Goal: Task Accomplishment & Management: Manage account settings

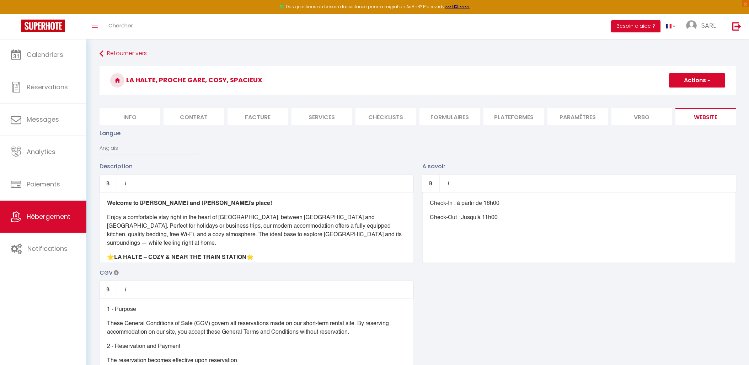
select select "en"
click at [698, 89] on h3 "La Halte, Proche gare, Cosy, Spacieux" at bounding box center [417, 80] width 636 height 28
click at [703, 84] on button "Actions" at bounding box center [697, 80] width 56 height 14
click at [698, 93] on input "Enregistrer" at bounding box center [688, 95] width 26 height 7
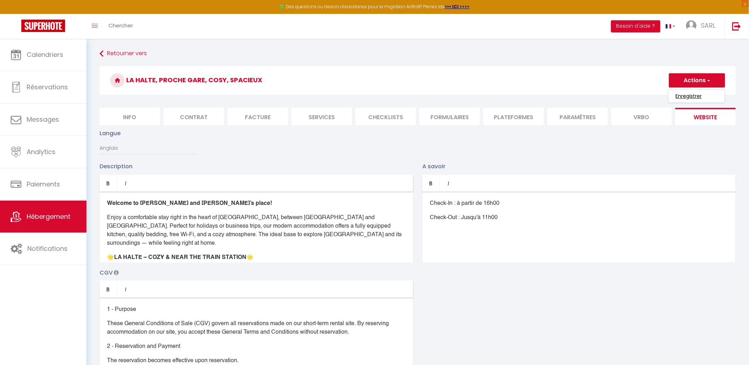
checkbox input "true"
checkbox input "false"
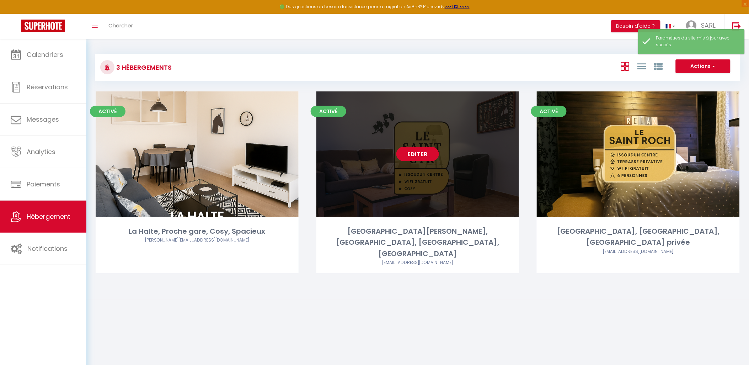
click at [414, 153] on link "Editer" at bounding box center [417, 154] width 43 height 14
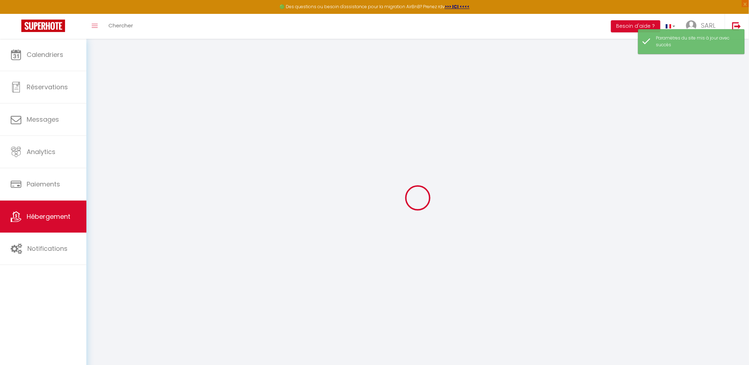
type input "Oups ! Les dates sélectionnées sont indisponibles."
type textarea "Malheureusement les dates sélectionnées sont indisponibles. Nous vous invitons …"
type input "46.9475926"
type input "1.9925379"
checkbox input "true"
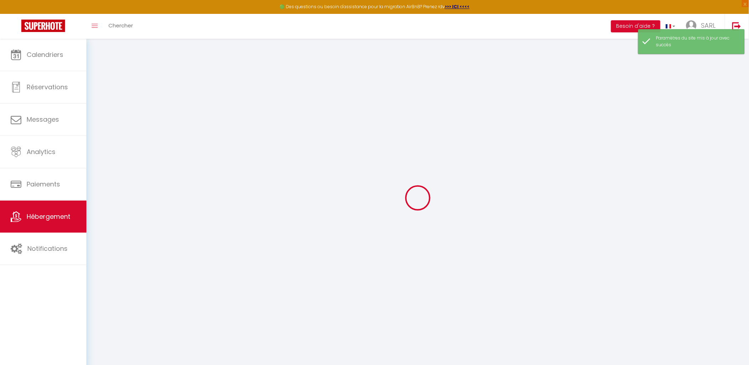
checkbox input "false"
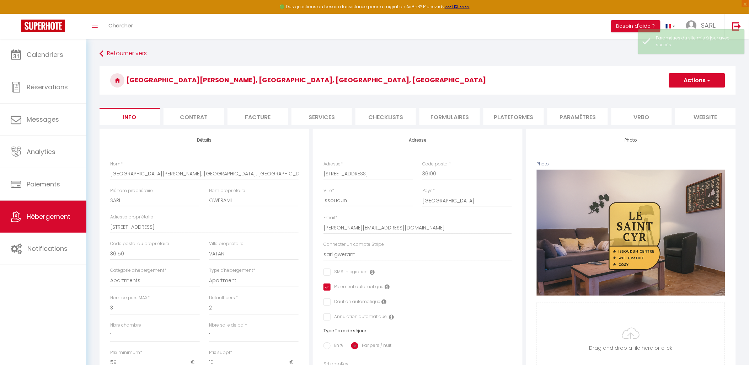
select select
checkbox input "false"
checkbox input "true"
checkbox input "false"
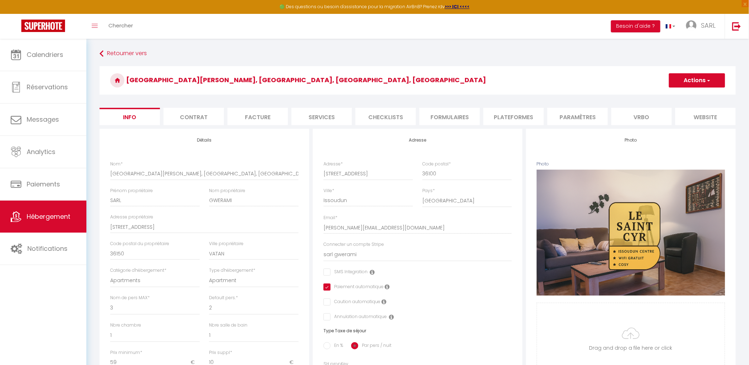
click at [700, 119] on li "website" at bounding box center [705, 116] width 60 height 17
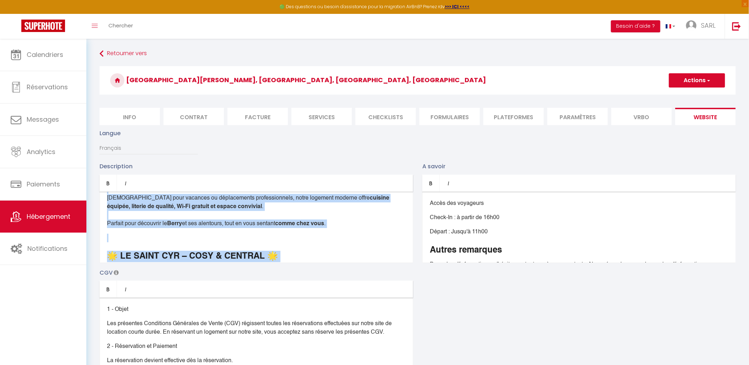
scroll to position [300, 0]
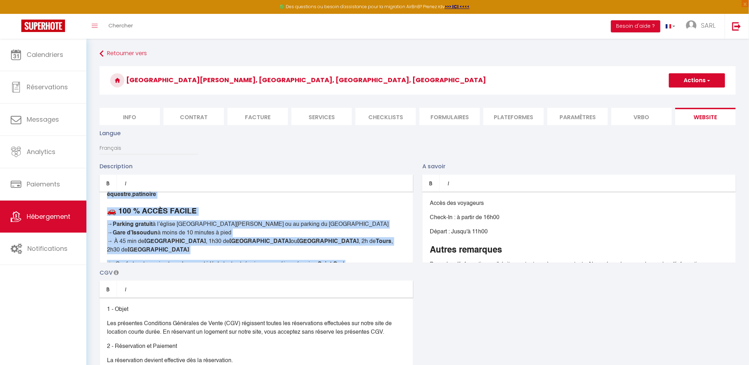
drag, startPoint x: 105, startPoint y: 213, endPoint x: 355, endPoint y: 295, distance: 262.5
click at [355, 295] on div "Description Bold Italic Rich text editor Bienvenue chez [PERSON_NAME] et [PERSO…" at bounding box center [417, 265] width 645 height 206
copy div "Loremipsu dolo Sita co Adip ! Elitsedd e’te incidi utlaboreetd ma aliqu enimad …"
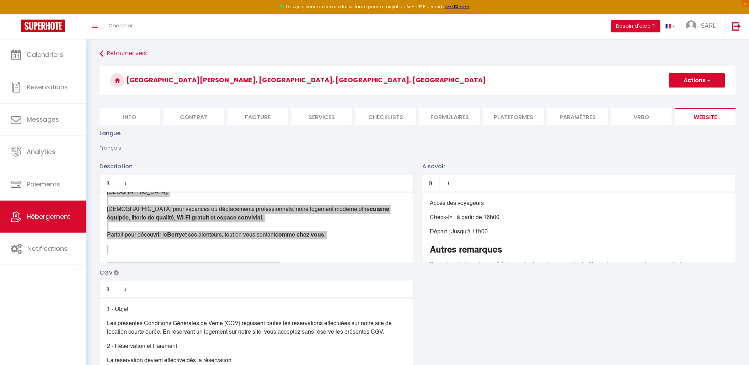
scroll to position [0, 0]
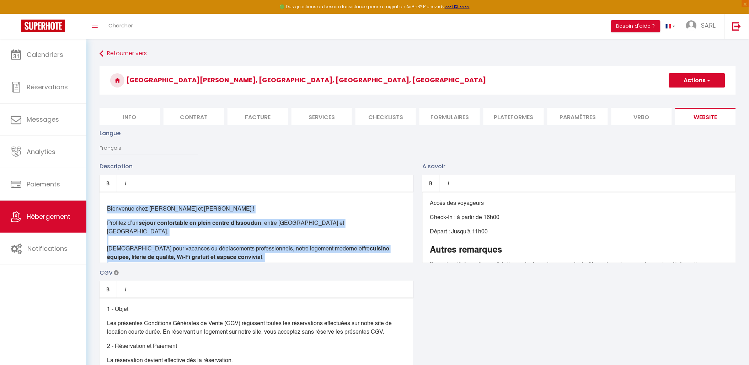
click at [252, 208] on div "Bienvenue chez [PERSON_NAME] et [PERSON_NAME] ! Profitez d’un séjour confortabl…" at bounding box center [255, 227] width 313 height 71
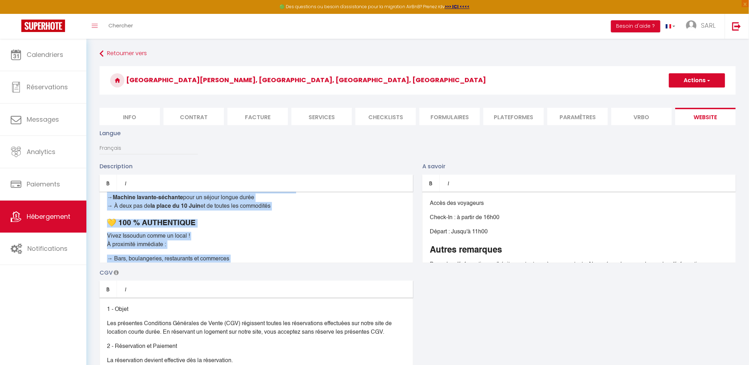
scroll to position [300, 0]
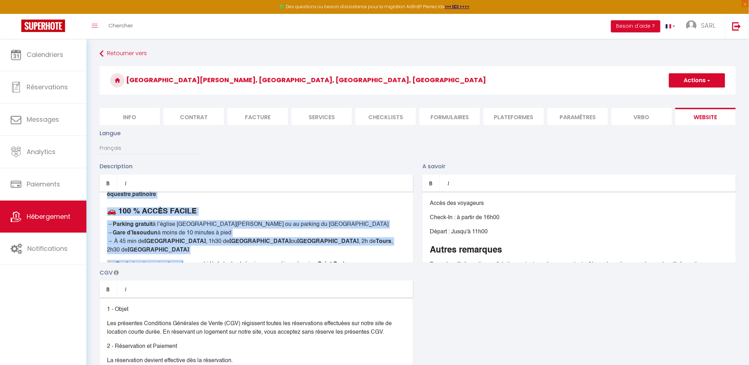
drag, startPoint x: 108, startPoint y: 214, endPoint x: 370, endPoint y: 232, distance: 262.5
click at [370, 232] on div "Bienvenue chez [PERSON_NAME] et [PERSON_NAME] ! Profitez d’un séjour confortabl…" at bounding box center [255, 227] width 313 height 71
copy div "Loremipsu dolo Sita co Adip ! Elitsedd e’te incidi utlaboreetd ma aliqu enimad …"
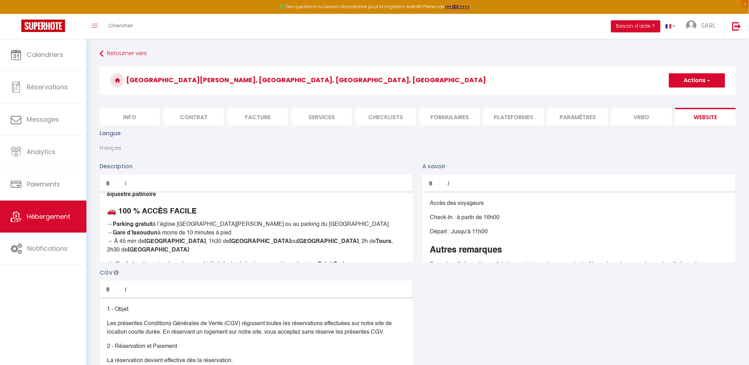
click at [313, 171] on p "Description" at bounding box center [255, 166] width 313 height 9
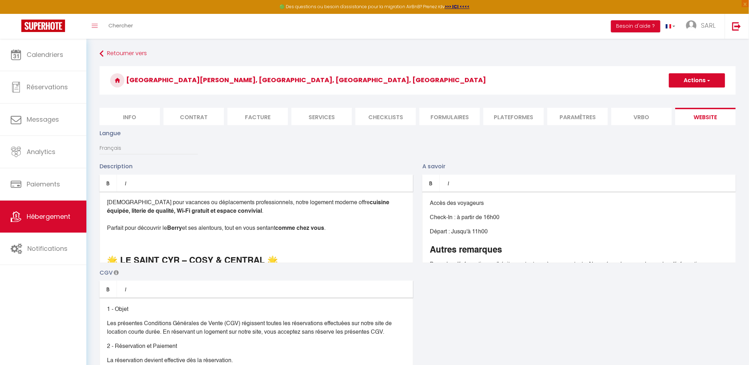
scroll to position [92, 0]
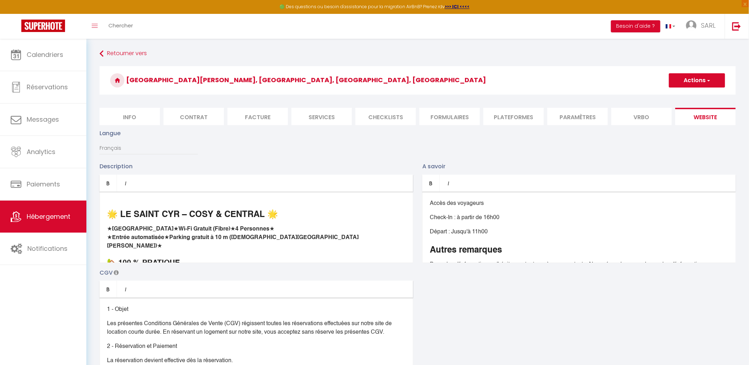
drag, startPoint x: 111, startPoint y: 217, endPoint x: 295, endPoint y: 236, distance: 185.4
click at [295, 236] on div "Bienvenue chez [PERSON_NAME] et [PERSON_NAME] ! Profitez d’un séjour confortabl…" at bounding box center [255, 227] width 313 height 71
copy div "Bienvenue chez [PERSON_NAME] et [PERSON_NAME] ! Profitez d’un séjour confortabl…"
click at [345, 160] on div "Langue Français Anglais Portugais Espagnol [GEOGRAPHIC_DATA]" at bounding box center [417, 145] width 645 height 33
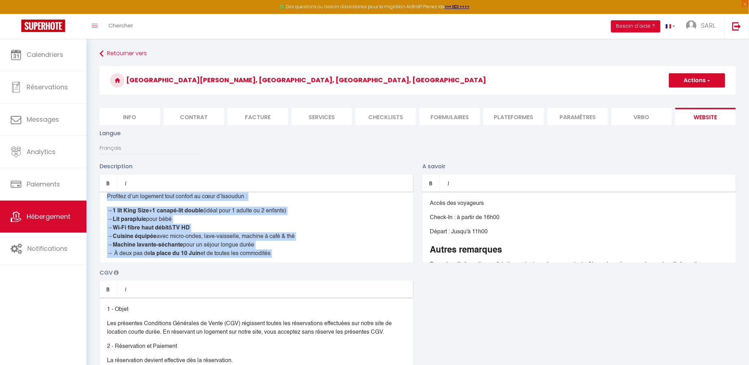
scroll to position [300, 0]
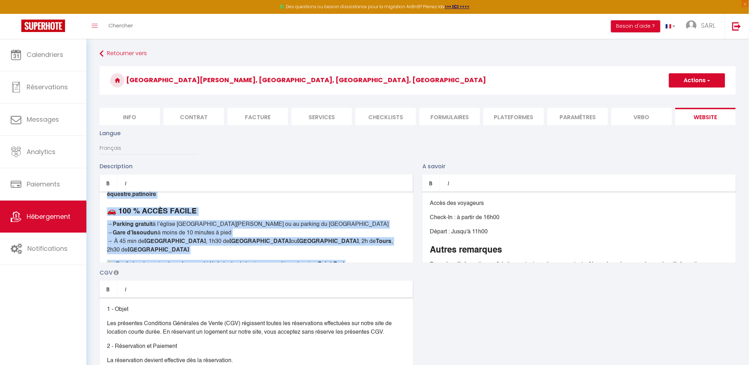
drag, startPoint x: 104, startPoint y: 214, endPoint x: 465, endPoint y: 340, distance: 382.7
click at [465, 340] on div "Description Bold Italic Rich text editor Bienvenue chez [PERSON_NAME] et [PERSO…" at bounding box center [417, 265] width 645 height 206
copy div "Loremipsu dolo Sita co Adip ! Elitsedd e’te incidi utlaboreetd ma aliqu enimad …"
drag, startPoint x: 131, startPoint y: 154, endPoint x: 130, endPoint y: 159, distance: 5.2
click at [131, 154] on select "Français Anglais Portugais Espagnol [GEOGRAPHIC_DATA]" at bounding box center [148, 148] width 98 height 14
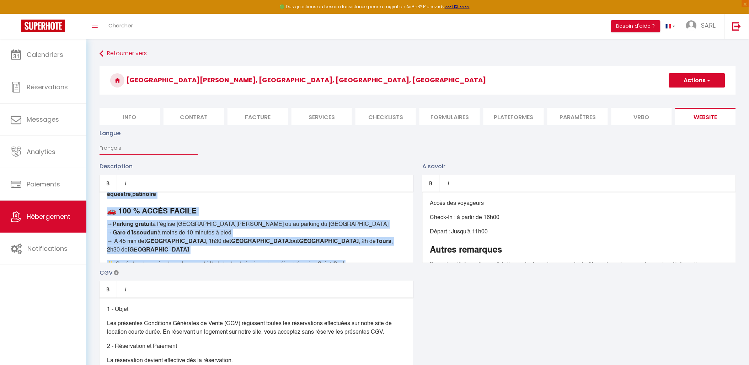
select select "en"
click at [99, 147] on select "Français Anglais Portugais Espagnol [GEOGRAPHIC_DATA]" at bounding box center [148, 148] width 98 height 14
type input "Oops! The selected dates are unavailable."
type textarea "Unfortunately the selected dates are not available. We invite you to choose oth…"
checkbox input "true"
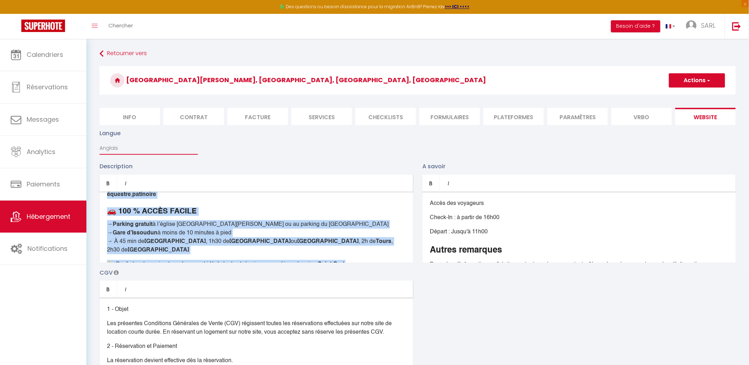
checkbox input "false"
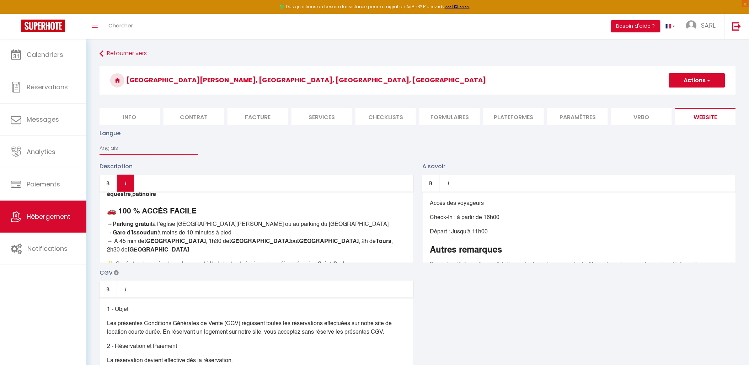
scroll to position [0, 0]
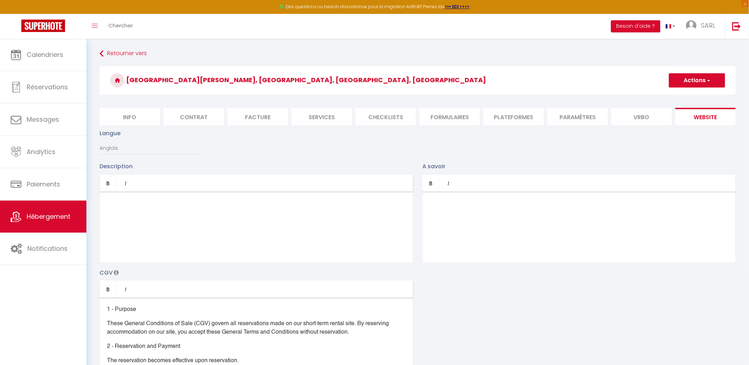
click at [112, 208] on div at bounding box center [255, 227] width 313 height 71
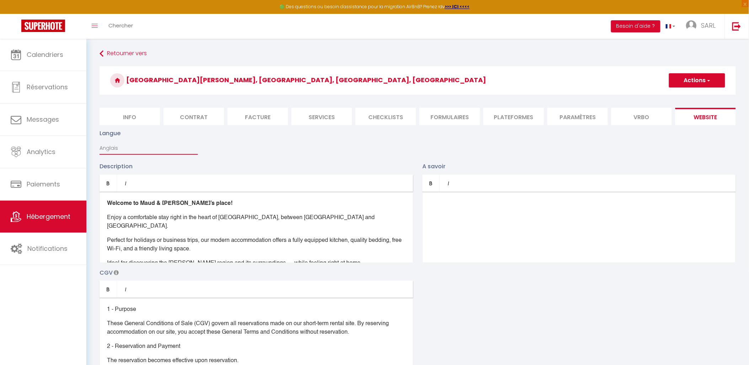
click at [135, 148] on select "Français Anglais Portugais Espagnol [GEOGRAPHIC_DATA]" at bounding box center [148, 148] width 98 height 14
select select "pt"
click at [99, 147] on select "Français Anglais Portugais Espagnol [GEOGRAPHIC_DATA]" at bounding box center [148, 148] width 98 height 14
type input "Oops! As datas seleccionadas não estão disponíveis."
type textarea "Infelizmente, as datas seleccionadas não estão disponíveis. Convidamo-lo a esco…"
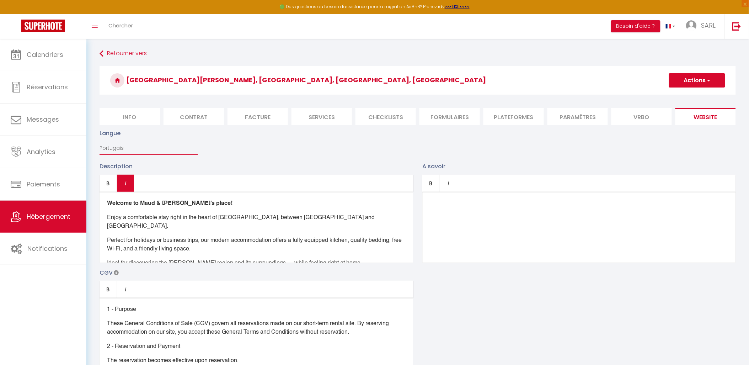
checkbox input "true"
checkbox input "false"
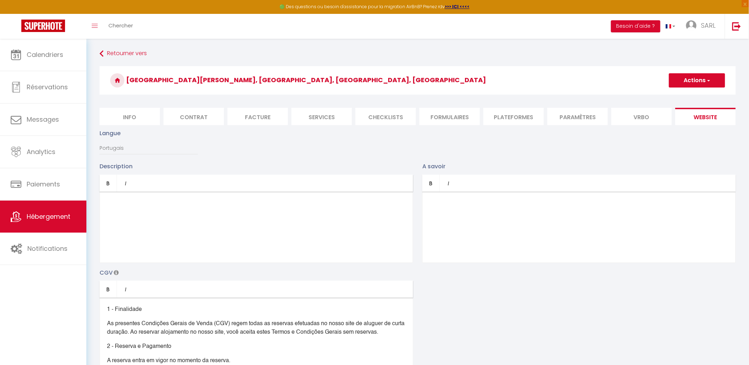
click at [144, 209] on div at bounding box center [255, 227] width 313 height 71
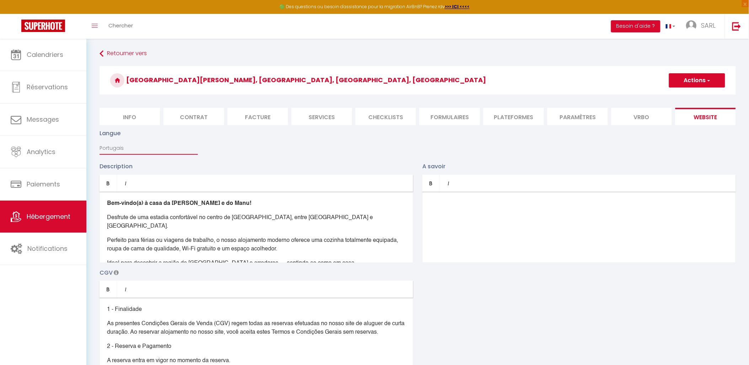
click at [126, 155] on select "Français Anglais Portugais Espagnol [GEOGRAPHIC_DATA]" at bounding box center [148, 148] width 98 height 14
select select "es"
click at [99, 147] on select "Français Anglais Portugais Espagnol [GEOGRAPHIC_DATA]" at bounding box center [148, 148] width 98 height 14
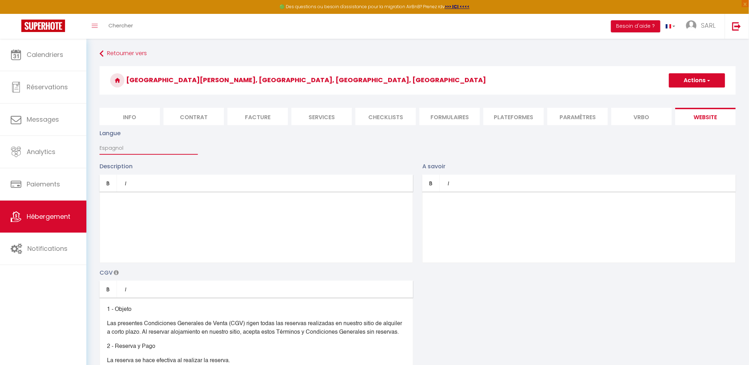
type input "¡Uy! Las fechas seleccionadas no están disponibles."
type textarea "Lamentablemente, las fechas seleccionadas no están disponibles. Le invitamos a …"
checkbox input "true"
checkbox input "false"
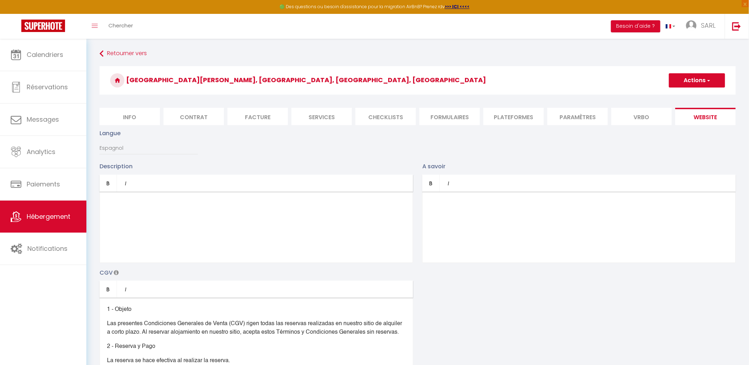
click at [113, 204] on div at bounding box center [255, 227] width 313 height 71
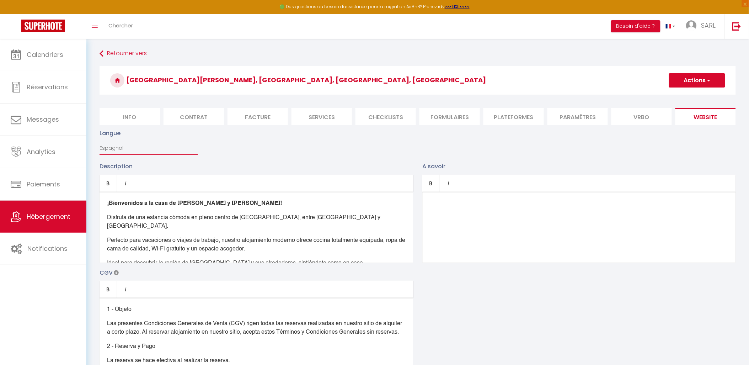
click at [138, 153] on select "Français Anglais Portugais Espagnol [GEOGRAPHIC_DATA]" at bounding box center [148, 148] width 98 height 14
select select "it"
click at [99, 147] on select "Français Anglais Portugais Espagnol [GEOGRAPHIC_DATA]" at bounding box center [148, 148] width 98 height 14
checkbox input "true"
checkbox input "false"
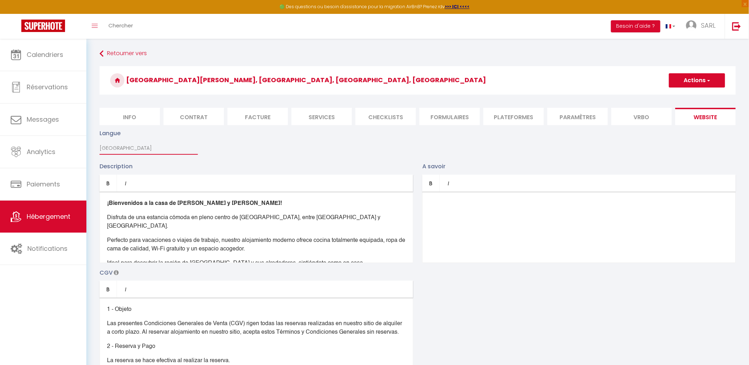
checkbox input "false"
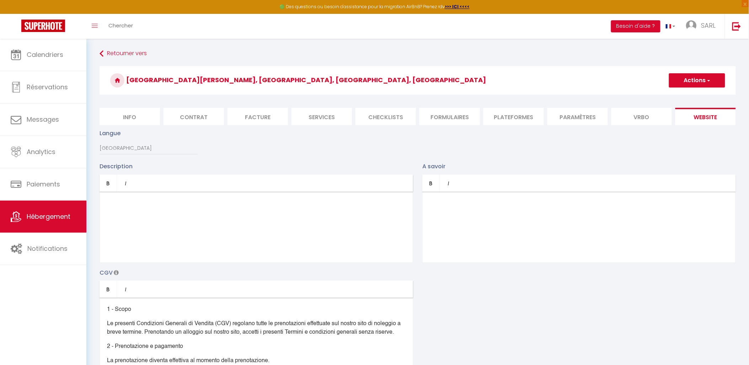
click at [223, 229] on div at bounding box center [255, 227] width 313 height 71
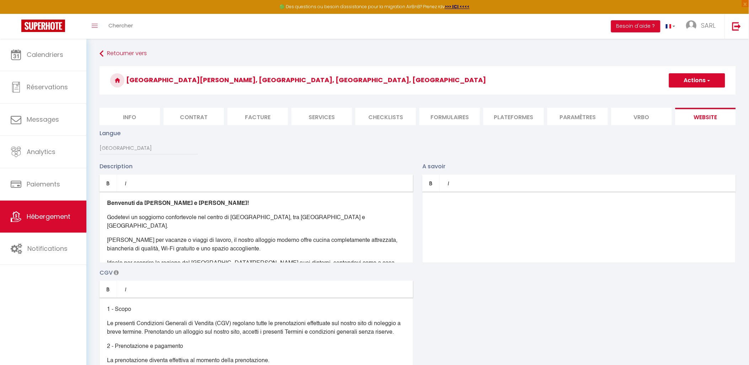
click at [711, 80] on button "Actions" at bounding box center [697, 80] width 56 height 14
click at [700, 98] on input "Enregistrer" at bounding box center [688, 95] width 26 height 7
checkbox input "true"
checkbox input "false"
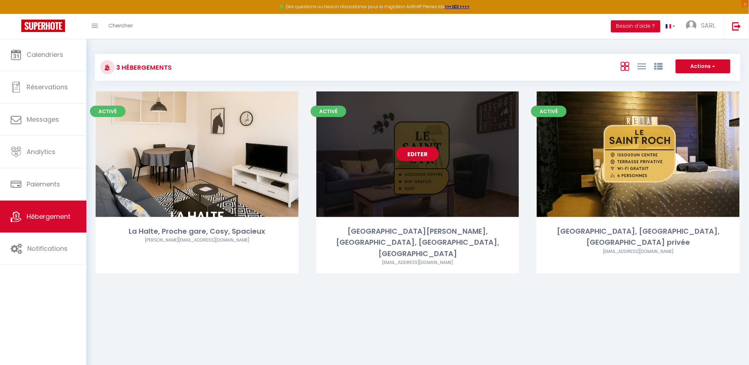
click at [433, 162] on div "Editer" at bounding box center [417, 153] width 203 height 125
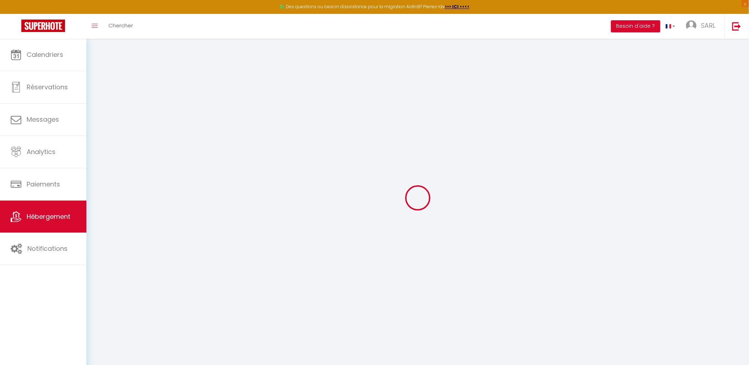
type input "Oups ! Les dates sélectionnées sont indisponibles."
type textarea "Malheureusement les dates sélectionnées sont indisponibles. Nous vous invitons …"
type input "46.9475926"
type input "1.9925379"
checkbox input "true"
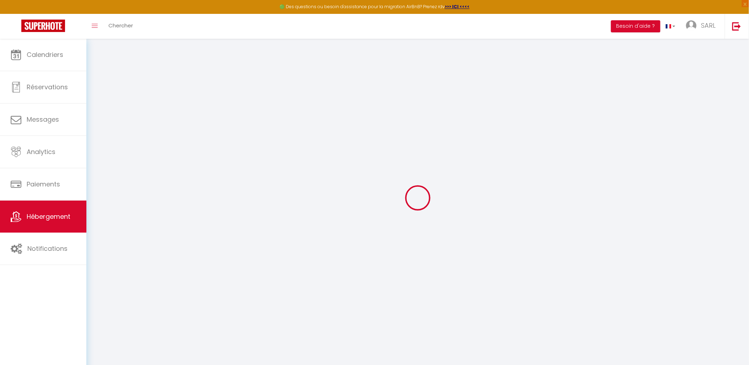
checkbox input "false"
checkbox input "true"
checkbox input "false"
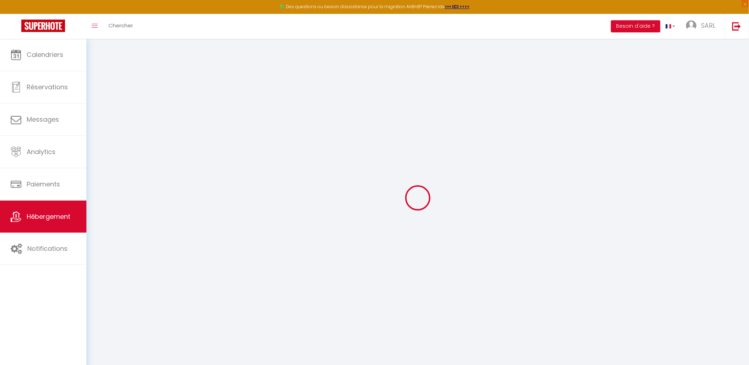
checkbox input "false"
select select "16:00"
select select
select select "11:00"
select select "30"
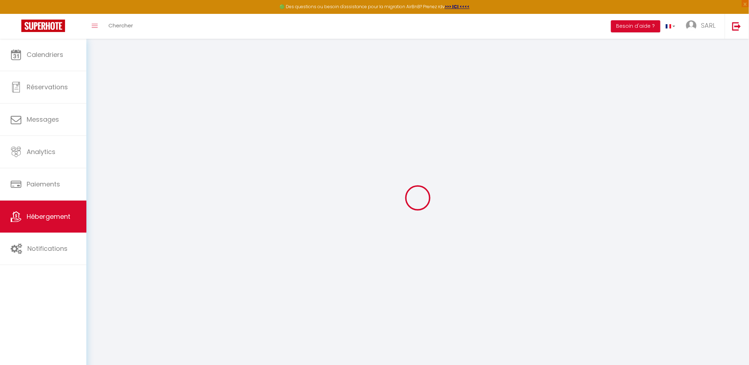
select select "120"
select select
checkbox input "false"
checkbox input "true"
checkbox input "false"
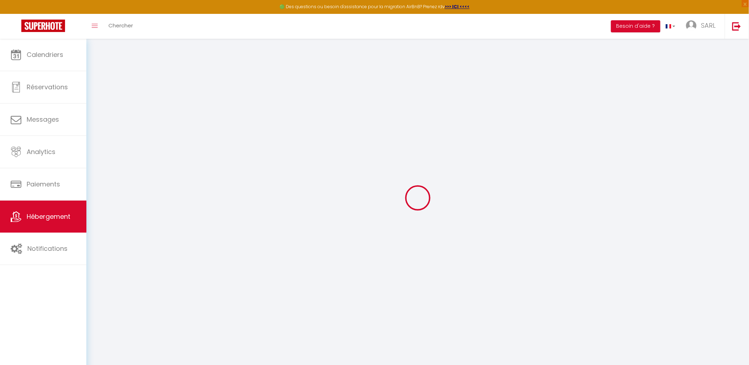
checkbox input "false"
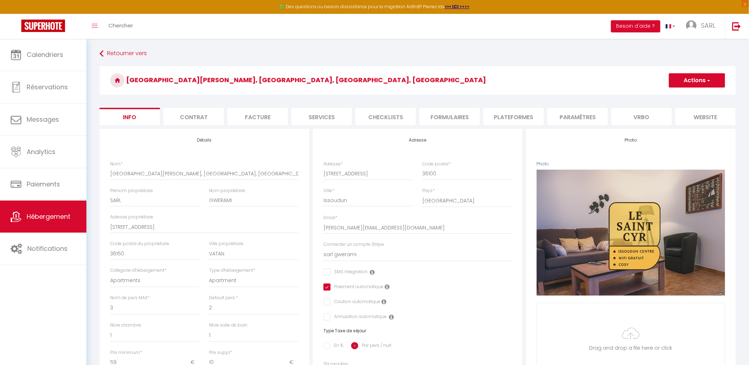
click at [691, 120] on li "website" at bounding box center [705, 116] width 60 height 17
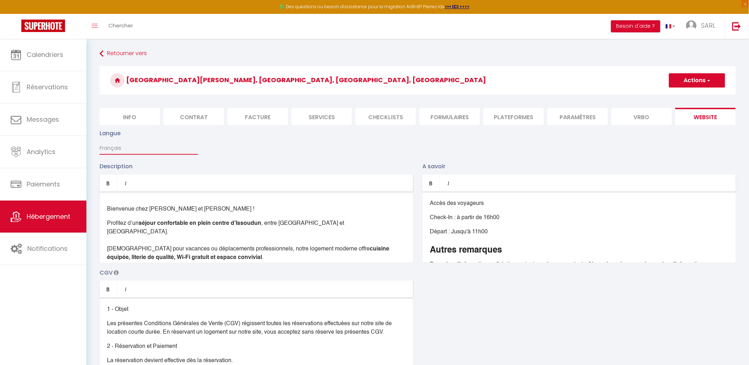
click at [126, 151] on select "Français Anglais Portugais Espagnol [GEOGRAPHIC_DATA]" at bounding box center [148, 148] width 98 height 14
select select "en"
click at [99, 147] on select "Français Anglais Portugais Espagnol [GEOGRAPHIC_DATA]" at bounding box center [148, 148] width 98 height 14
type input "Oops! The selected dates are unavailable."
type textarea "Unfortunately the selected dates are not available. We invite you to choose oth…"
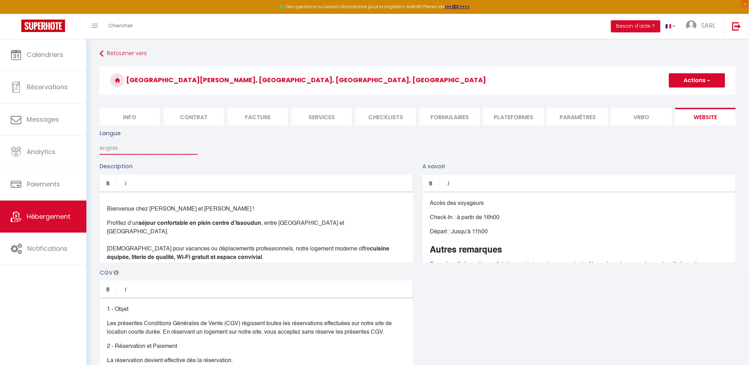
checkbox input "true"
checkbox input "false"
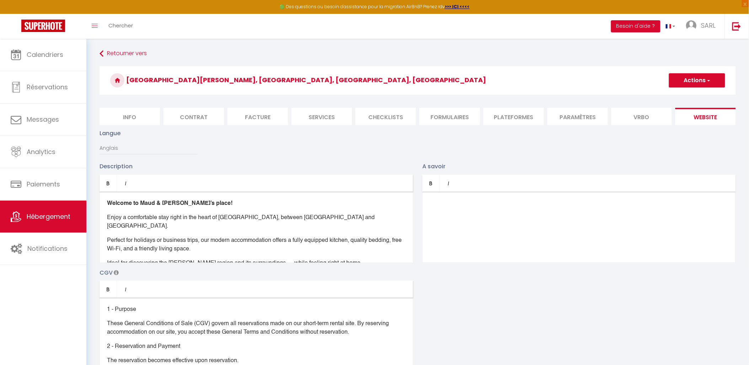
click at [456, 218] on div at bounding box center [578, 227] width 313 height 71
click at [503, 221] on p "check out: 11h00" at bounding box center [579, 217] width 298 height 9
drag, startPoint x: 495, startPoint y: 222, endPoint x: 431, endPoint y: 205, distance: 65.8
click at [431, 205] on div "check in: 16h00 check out: 11h00" at bounding box center [578, 227] width 313 height 71
click at [431, 205] on p "check in: 16h00" at bounding box center [579, 203] width 298 height 9
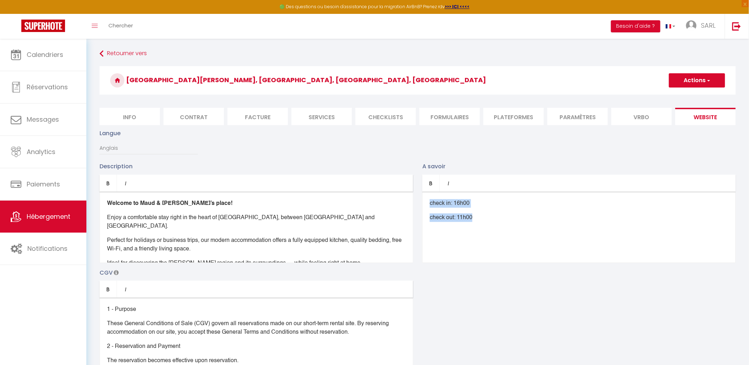
drag, startPoint x: 496, startPoint y: 225, endPoint x: 430, endPoint y: 205, distance: 69.0
click at [430, 205] on div "check in: 16h00 check out: 11h00" at bounding box center [578, 227] width 313 height 71
copy div "check in: 16h00 check out: 11h00"
click at [128, 154] on select "Français Anglais Portugais Espagnol [GEOGRAPHIC_DATA]" at bounding box center [148, 148] width 98 height 14
select select "pt"
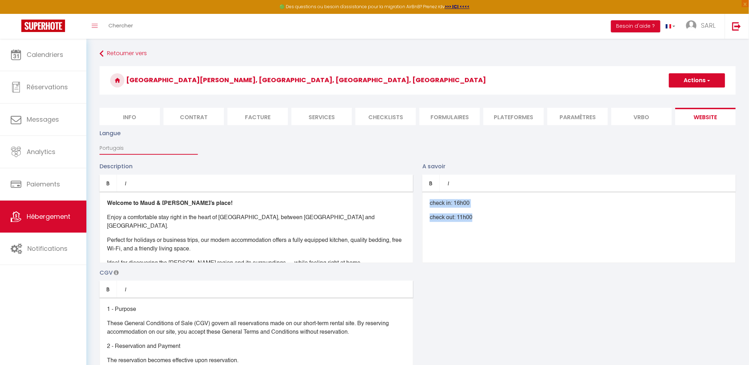
click at [99, 147] on select "Français Anglais Portugais Espagnol [GEOGRAPHIC_DATA]" at bounding box center [148, 148] width 98 height 14
type input "Oops! As datas seleccionadas não estão disponíveis."
type textarea "Infelizmente, as datas seleccionadas não estão disponíveis. Convidamo-lo a esco…"
checkbox input "true"
checkbox input "false"
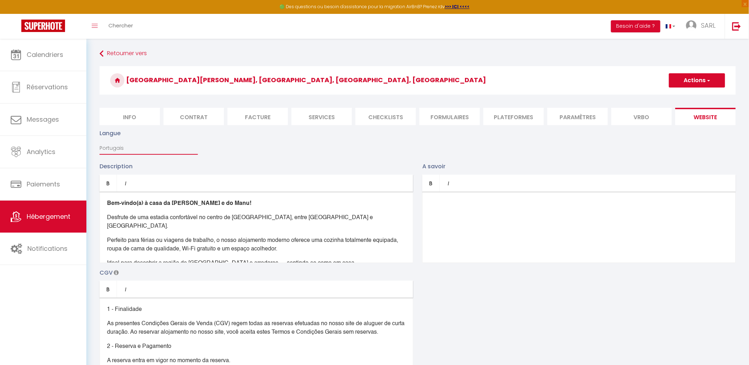
checkbox input "false"
click at [433, 210] on div at bounding box center [578, 227] width 313 height 71
click at [115, 151] on select "Français Anglais Portugais Espagnol [GEOGRAPHIC_DATA]" at bounding box center [148, 148] width 98 height 14
select select "es"
click at [99, 147] on select "Français Anglais Portugais Espagnol [GEOGRAPHIC_DATA]" at bounding box center [148, 148] width 98 height 14
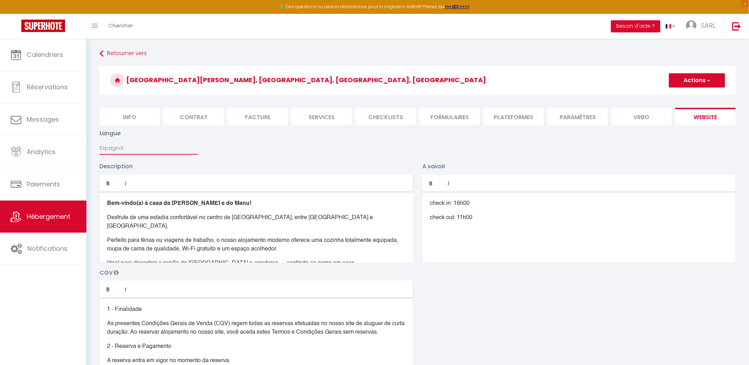
type input "¡Uy! Las fechas seleccionadas no están disponibles."
type textarea "Lamentablemente, las fechas seleccionadas no están disponibles. Le invitamos a …"
checkbox input "true"
checkbox input "false"
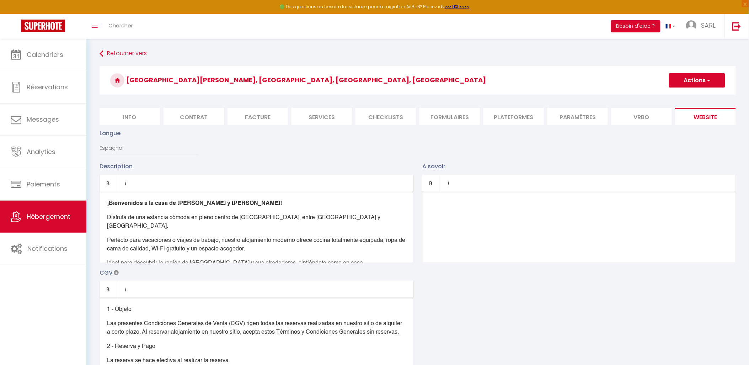
click at [445, 204] on div at bounding box center [578, 227] width 313 height 71
drag, startPoint x: 117, startPoint y: 154, endPoint x: 118, endPoint y: 161, distance: 6.8
click at [117, 154] on select "Français Anglais Portugais Espagnol [GEOGRAPHIC_DATA]" at bounding box center [148, 148] width 98 height 14
select select "it"
click at [99, 147] on select "Français Anglais Portugais Espagnol [GEOGRAPHIC_DATA]" at bounding box center [148, 148] width 98 height 14
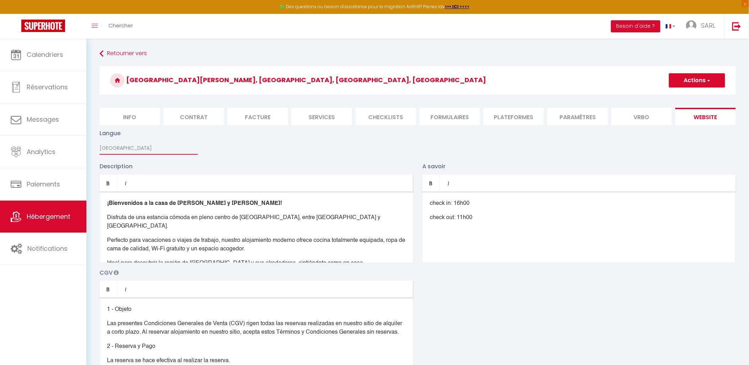
checkbox input "true"
checkbox input "false"
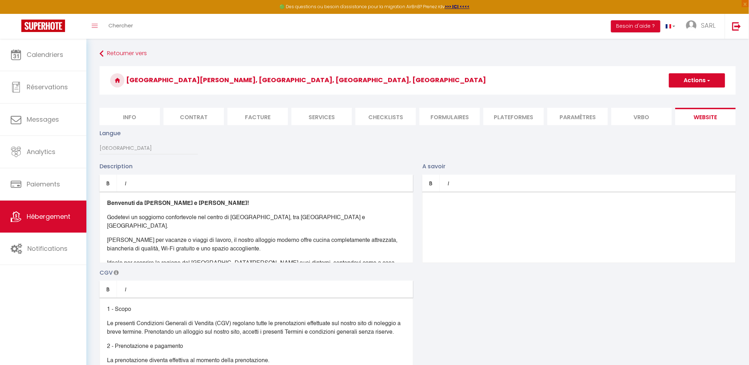
click at [437, 216] on div at bounding box center [578, 227] width 313 height 71
click at [711, 79] on button "Actions" at bounding box center [697, 80] width 56 height 14
click at [709, 94] on link "Enregistrer" at bounding box center [696, 95] width 56 height 9
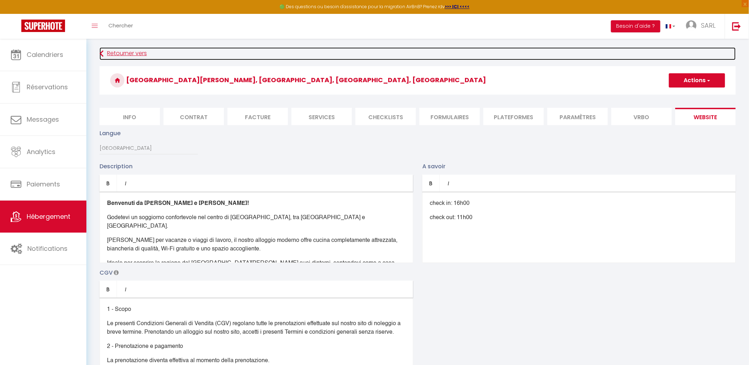
click at [100, 58] on icon at bounding box center [101, 53] width 4 height 13
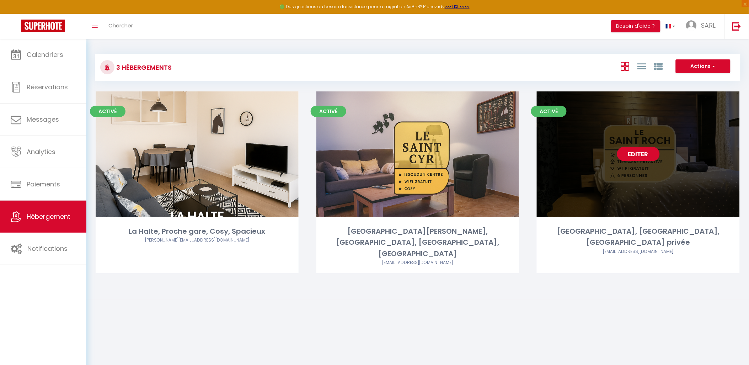
click at [607, 151] on div "Editer" at bounding box center [638, 153] width 203 height 125
click at [652, 154] on link "Editer" at bounding box center [638, 154] width 43 height 14
select select "3"
select select "2"
select select "1"
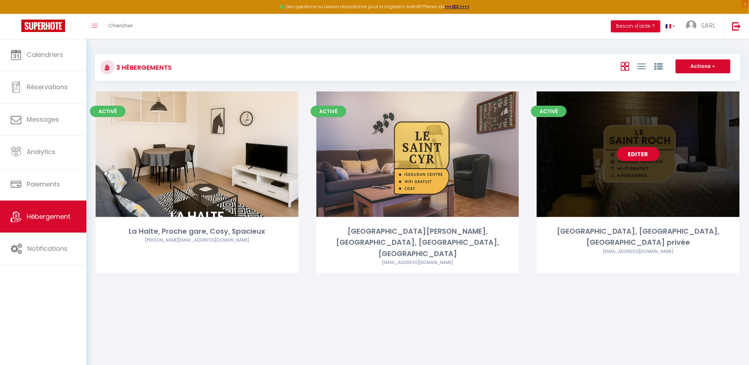
select select "1"
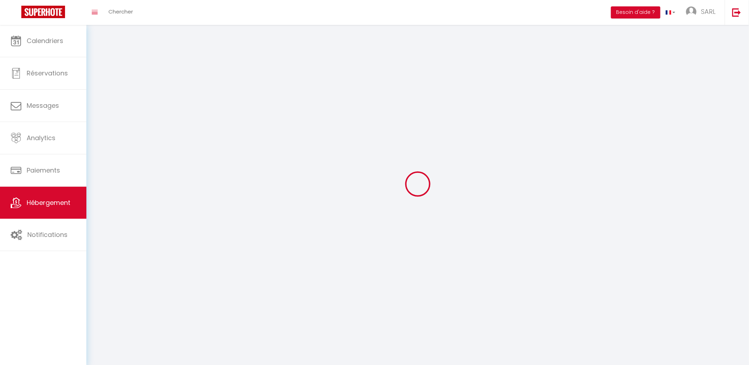
select select
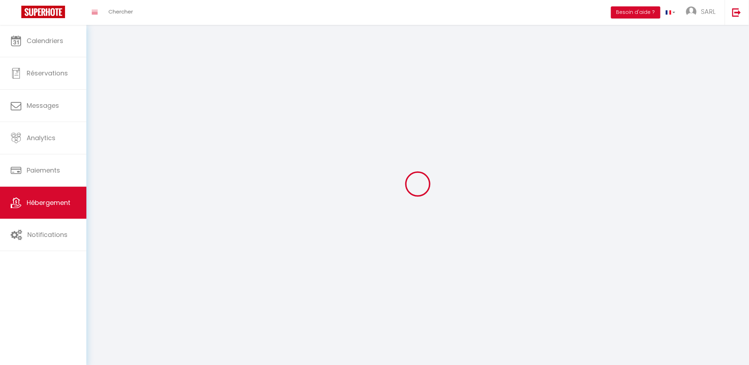
checkbox input "false"
select select
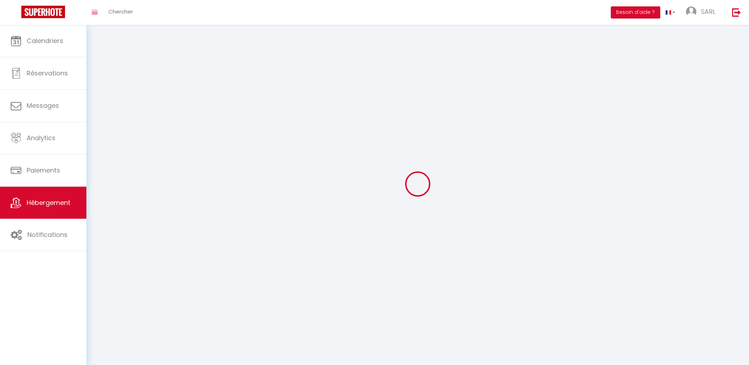
select select
select select "1"
select select
select select "28"
select select
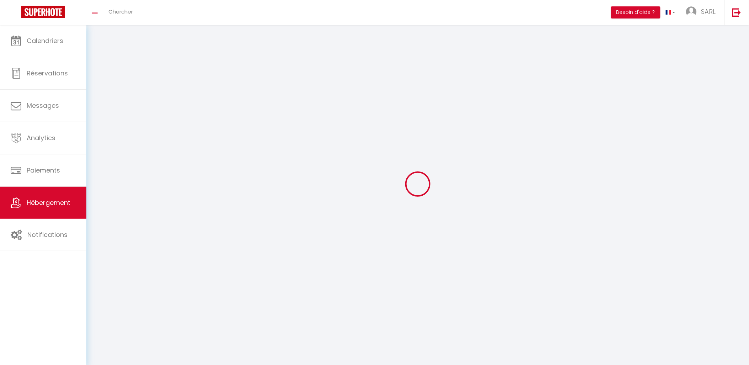
select select
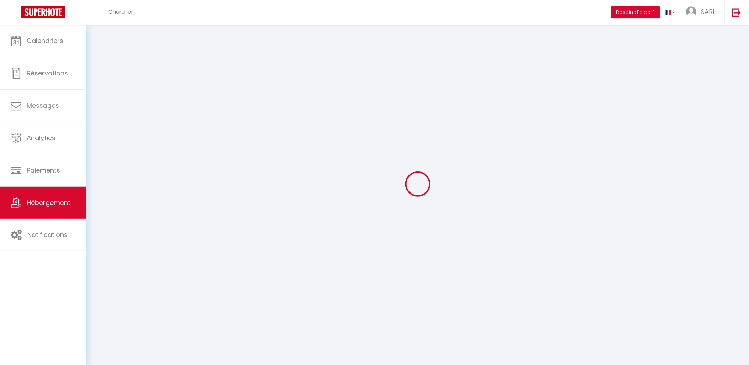
checkbox input "false"
select select
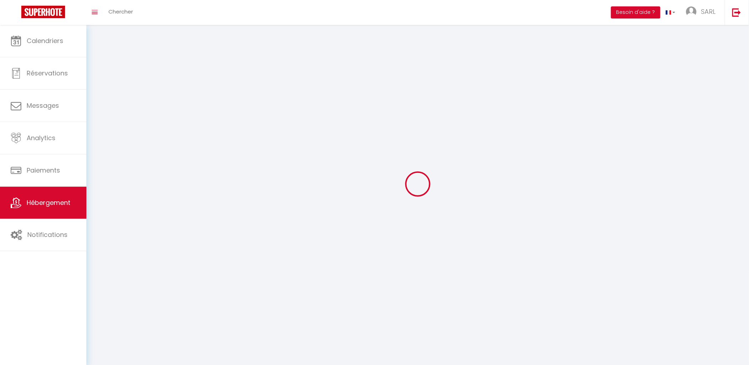
select select
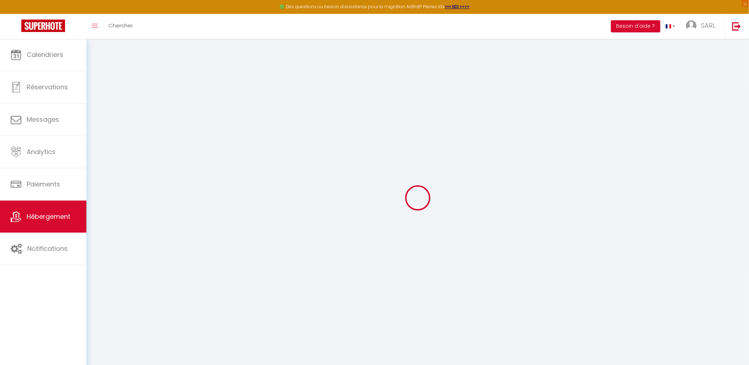
select select
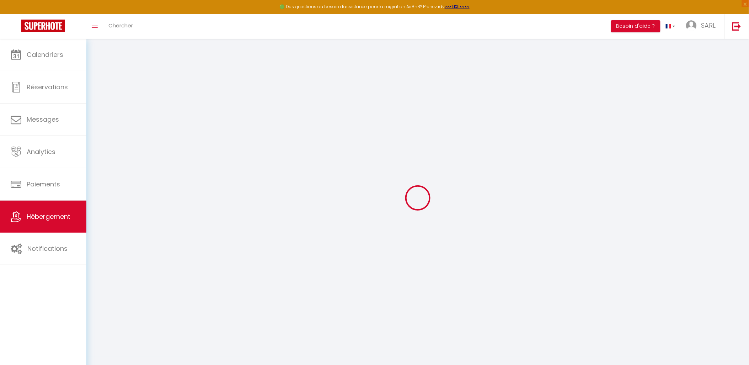
select select
checkbox input "false"
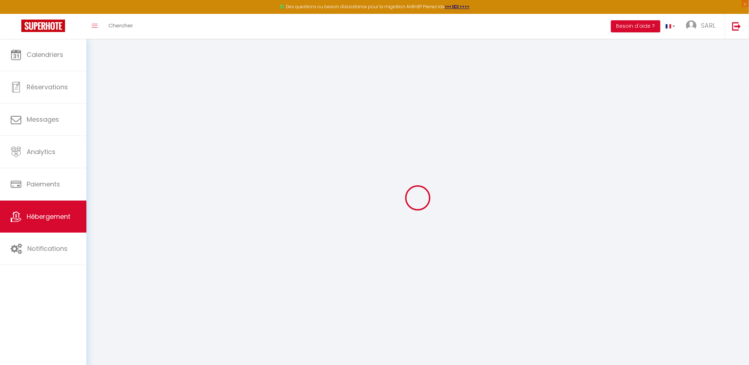
select select
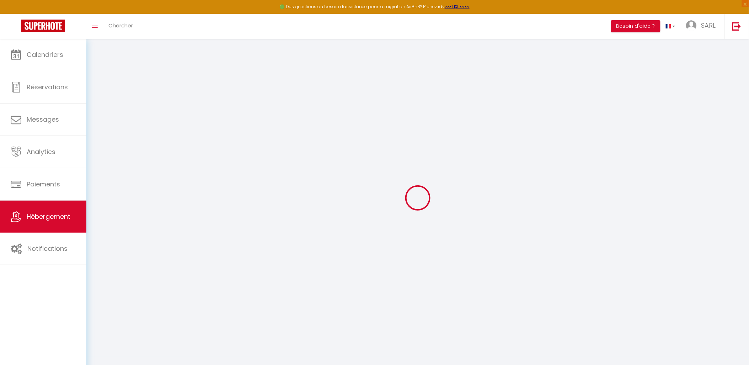
select select
checkbox input "false"
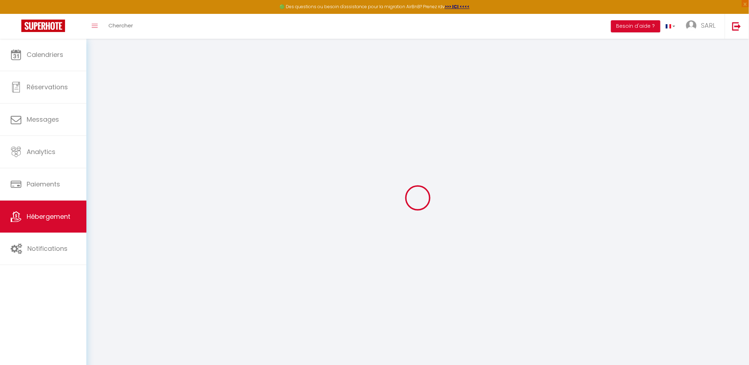
checkbox input "false"
select select
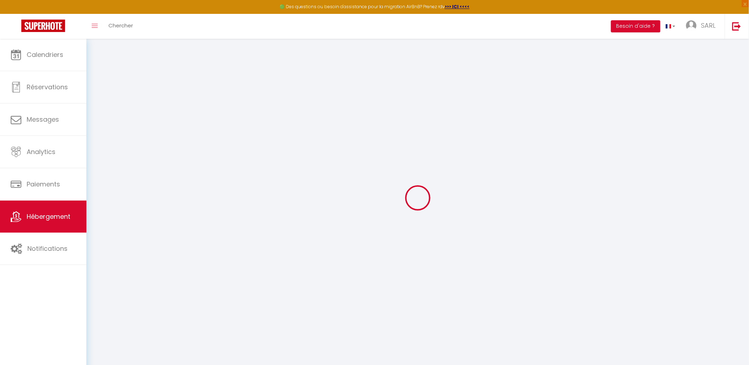
select select
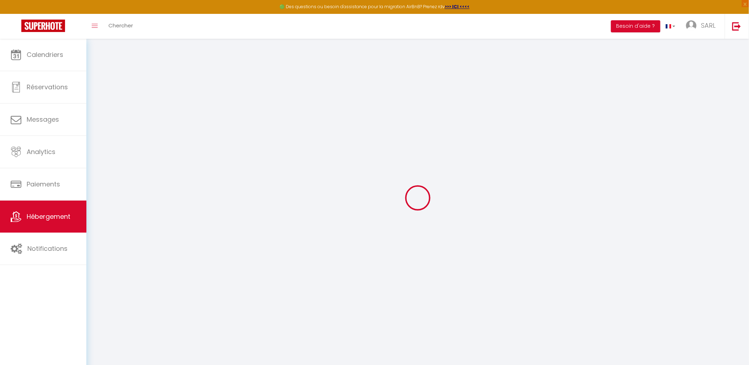
checkbox input "false"
select select
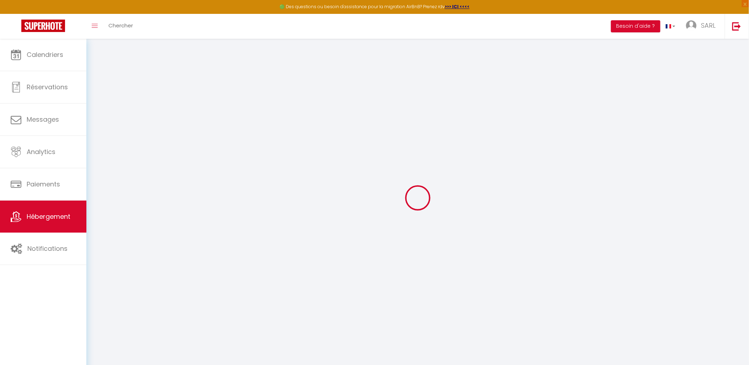
select select
type input "[GEOGRAPHIC_DATA], [GEOGRAPHIC_DATA], [GEOGRAPHIC_DATA] privée"
type input "SARL"
type input "GWERAMI"
type input "[STREET_ADDRESS]"
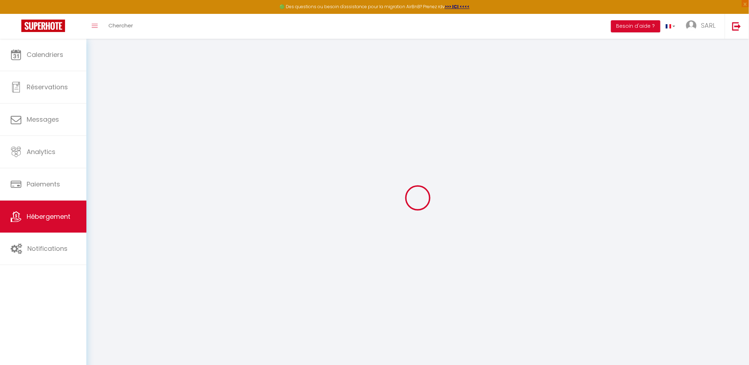
type input "36150"
type input "VATAN"
select select "6"
select select "2"
type input "76"
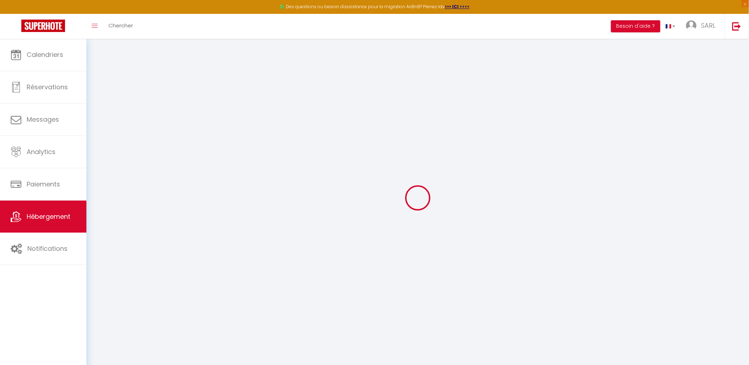
type input "15"
type input "50"
type input "1.00"
select select
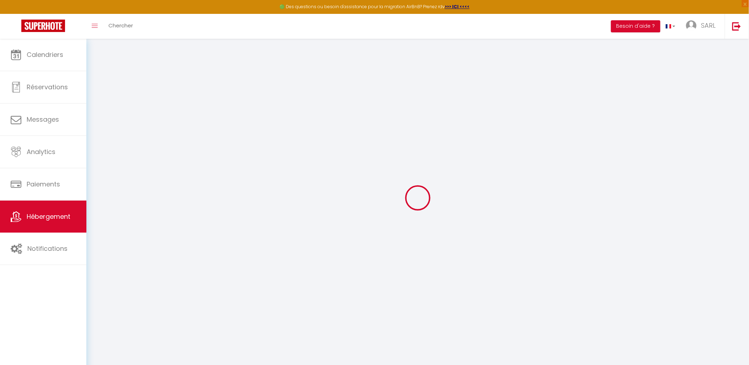
select select
type input "[STREET_ADDRESS]"
type input "36100"
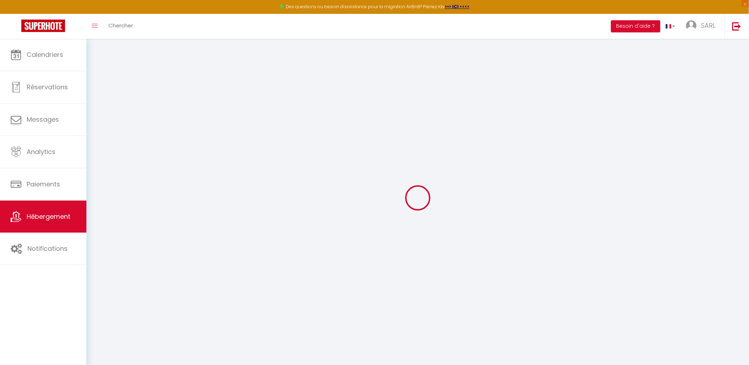
type input "Issoudun"
type input "[PERSON_NAME][EMAIL_ADDRESS][DOMAIN_NAME]"
select select "4217"
checkbox input "true"
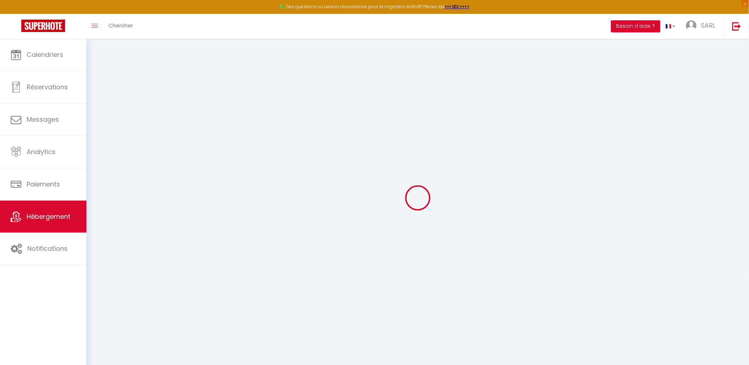
checkbox input "false"
type input "0"
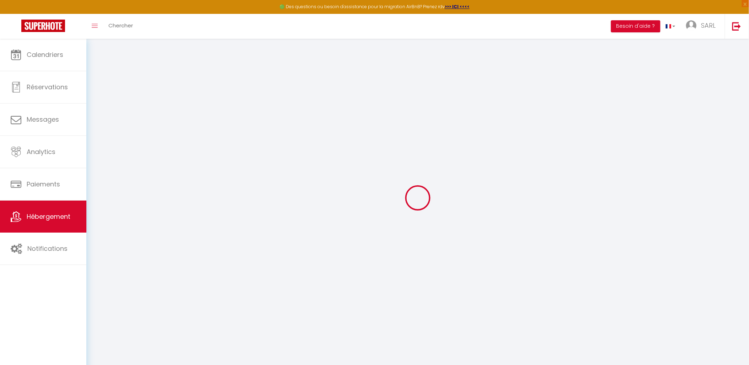
type input "0"
select select
checkbox input "true"
checkbox input "false"
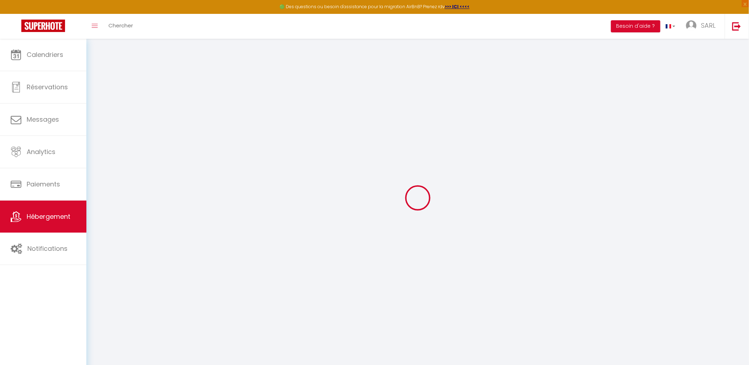
checkbox input "false"
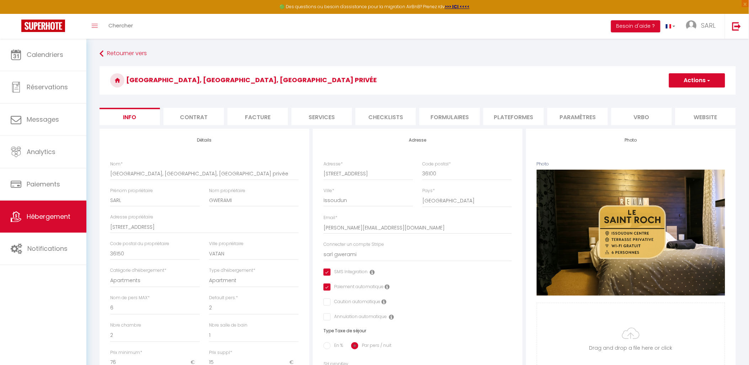
click at [711, 120] on li "website" at bounding box center [705, 116] width 60 height 17
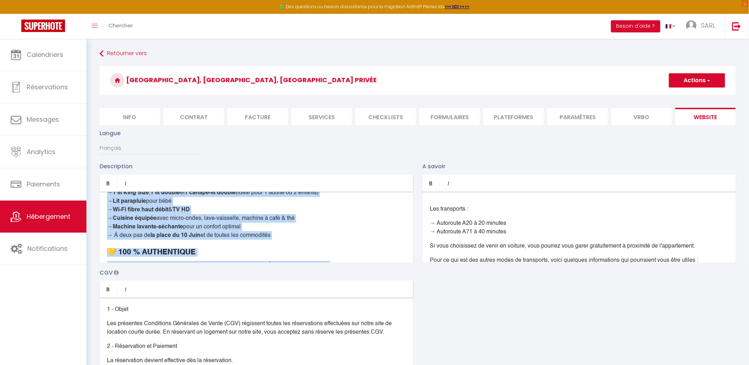
scroll to position [264, 0]
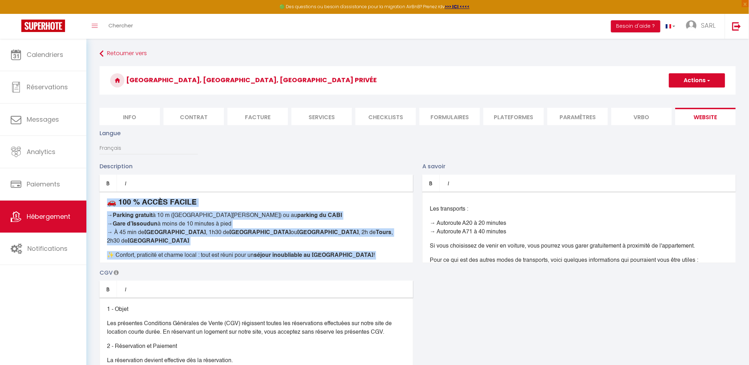
drag, startPoint x: 104, startPoint y: 212, endPoint x: 200, endPoint y: 276, distance: 115.6
click at [200, 276] on div "Description Bold Italic Rich text editor Bienvenue chez [PERSON_NAME] et [PERSO…" at bounding box center [417, 265] width 645 height 206
copy div "Loremipsu dolo Sita co Adip , el seddoei te incididuntu labo etd magnaal enim !…"
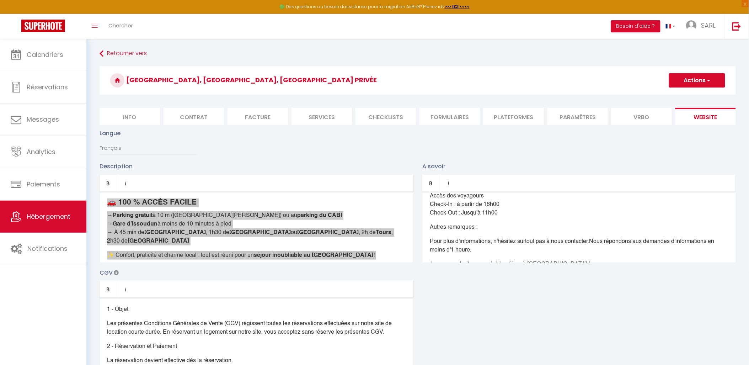
scroll to position [0, 0]
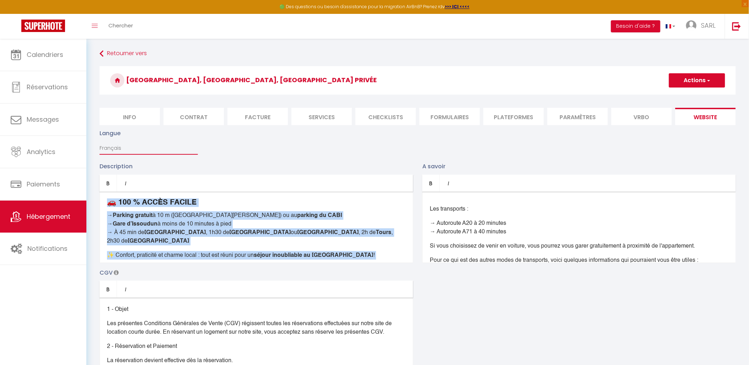
click at [121, 155] on select "Français Anglais Portugais Espagnol [GEOGRAPHIC_DATA]" at bounding box center [148, 148] width 98 height 14
select select "en"
click at [99, 147] on select "Français Anglais Portugais Espagnol [GEOGRAPHIC_DATA]" at bounding box center [148, 148] width 98 height 14
type input "Oops! The selected dates are unavailable."
type textarea "Unfortunately the selected dates are not available. We invite you to choose oth…"
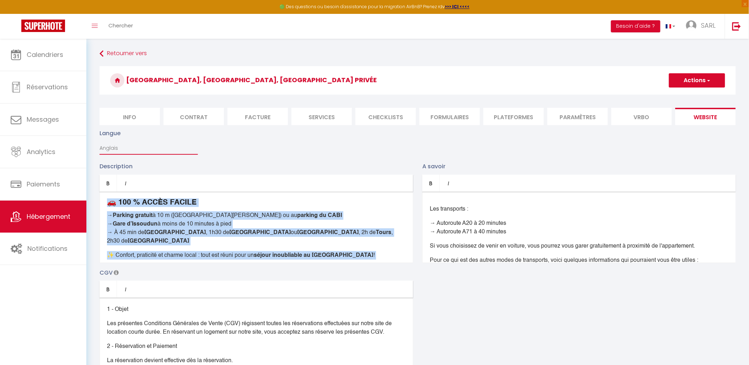
checkbox input "true"
checkbox input "false"
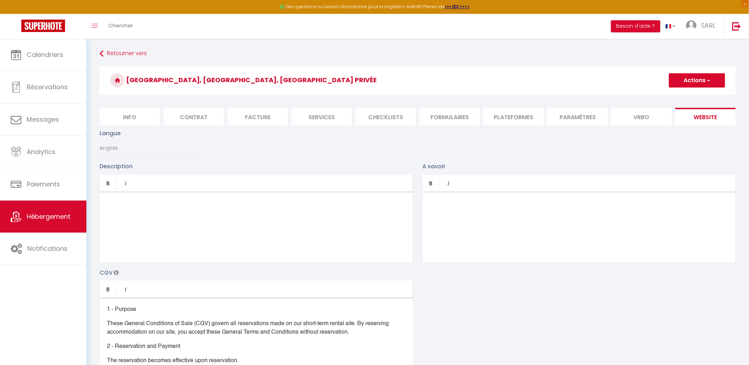
click at [114, 200] on div at bounding box center [255, 227] width 313 height 71
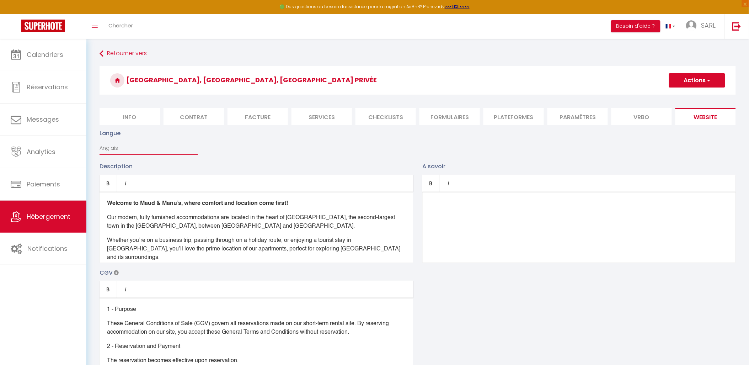
click at [129, 155] on select "Français Anglais Portugais Espagnol [GEOGRAPHIC_DATA]" at bounding box center [148, 148] width 98 height 14
select select "pt"
click at [99, 147] on select "Français Anglais Portugais Espagnol [GEOGRAPHIC_DATA]" at bounding box center [148, 148] width 98 height 14
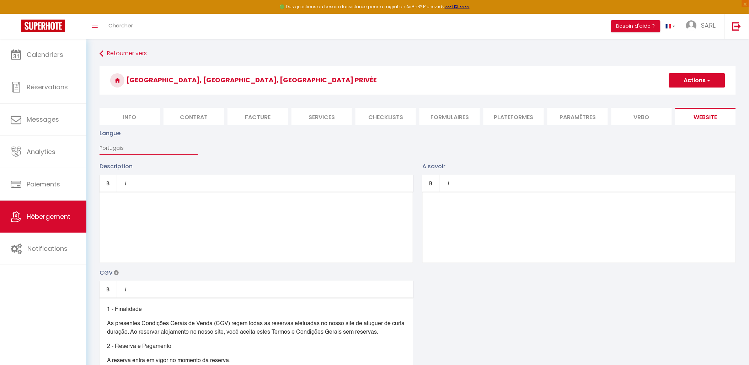
type input "Oops! As datas seleccionadas não estão disponíveis."
type textarea "Infelizmente, as datas seleccionadas não estão disponíveis. Convidamo-lo a esco…"
checkbox input "true"
drag, startPoint x: 109, startPoint y: 203, endPoint x: 115, endPoint y: 201, distance: 5.4
click at [111, 202] on div at bounding box center [255, 227] width 313 height 71
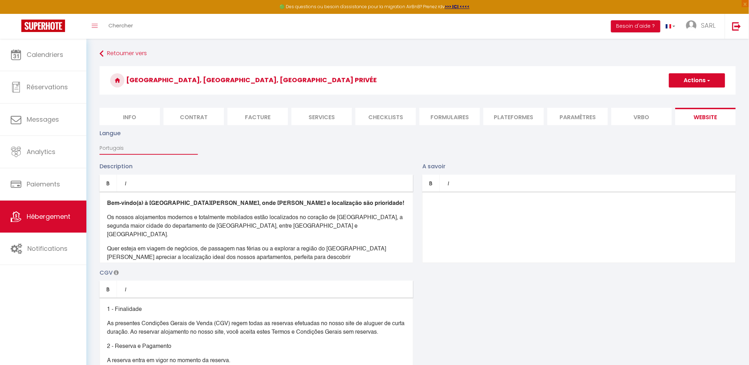
click at [125, 155] on select "Français Anglais Portugais Espagnol [GEOGRAPHIC_DATA]" at bounding box center [148, 148] width 98 height 14
click at [99, 147] on select "Français Anglais Portugais Espagnol [GEOGRAPHIC_DATA]" at bounding box center [148, 148] width 98 height 14
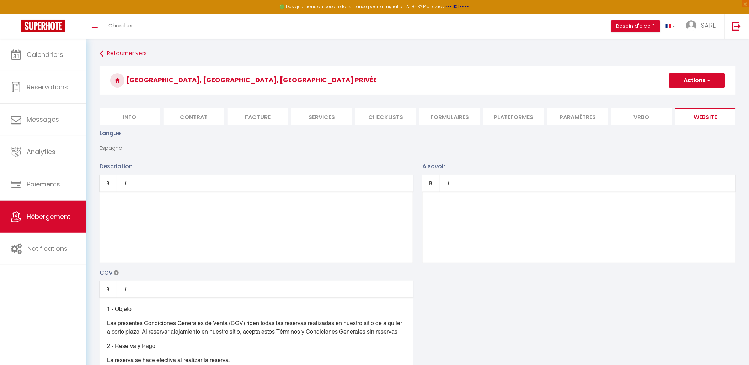
click at [114, 200] on div at bounding box center [255, 227] width 313 height 71
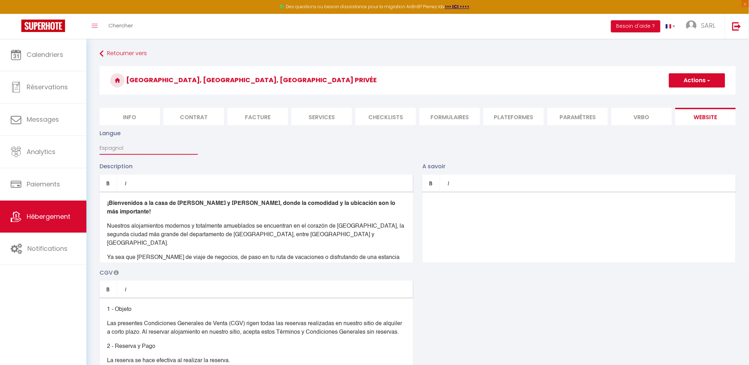
click at [131, 155] on select "Français Anglais Portugais Espagnol [GEOGRAPHIC_DATA]" at bounding box center [148, 148] width 98 height 14
click at [99, 147] on select "Français Anglais Portugais Espagnol [GEOGRAPHIC_DATA]" at bounding box center [148, 148] width 98 height 14
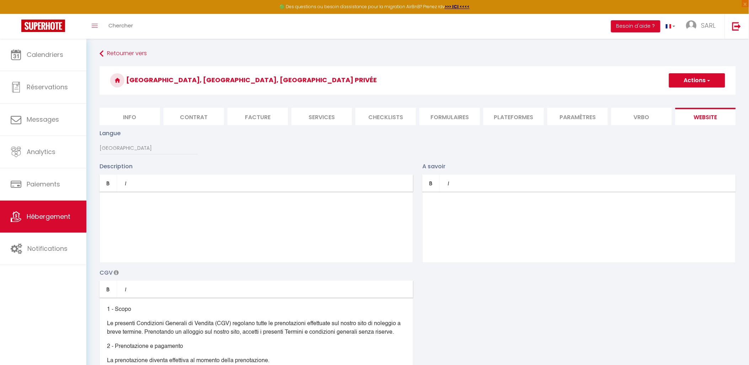
click at [122, 205] on div at bounding box center [255, 227] width 313 height 71
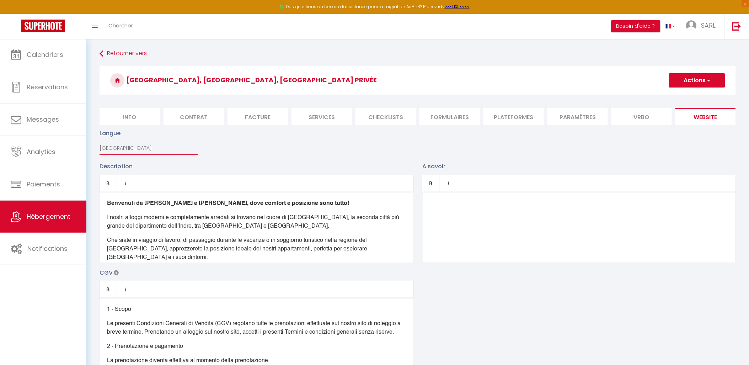
drag, startPoint x: 108, startPoint y: 152, endPoint x: 109, endPoint y: 155, distance: 3.6
click at [108, 152] on select "Français Anglais Portugais Espagnol [GEOGRAPHIC_DATA]" at bounding box center [148, 148] width 98 height 14
click at [99, 147] on select "Français Anglais Portugais Espagnol [GEOGRAPHIC_DATA]" at bounding box center [148, 148] width 98 height 14
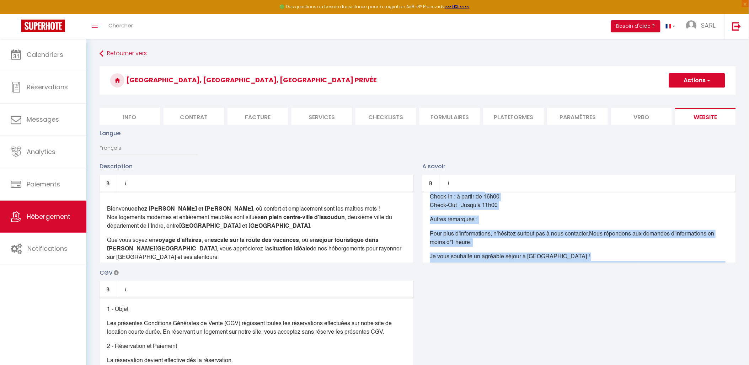
scroll to position [178, 0]
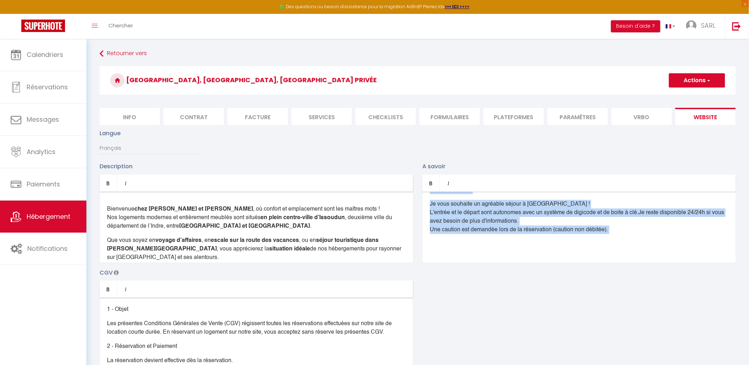
drag, startPoint x: 428, startPoint y: 215, endPoint x: 592, endPoint y: 296, distance: 183.2
click at [592, 296] on div "Description Bold Italic Rich text editor Bienvenue chez [PERSON_NAME] et [PERSO…" at bounding box center [417, 265] width 645 height 206
copy div "Lor ipsumdolor : → Sitametco A27 e 47 seddoei → Temporinc U81 l 59 etdolor Ma a…"
click at [138, 151] on select "Français Anglais Portugais Espagnol [GEOGRAPHIC_DATA]" at bounding box center [148, 148] width 98 height 14
click at [99, 147] on select "Français Anglais Portugais Espagnol [GEOGRAPHIC_DATA]" at bounding box center [148, 148] width 98 height 14
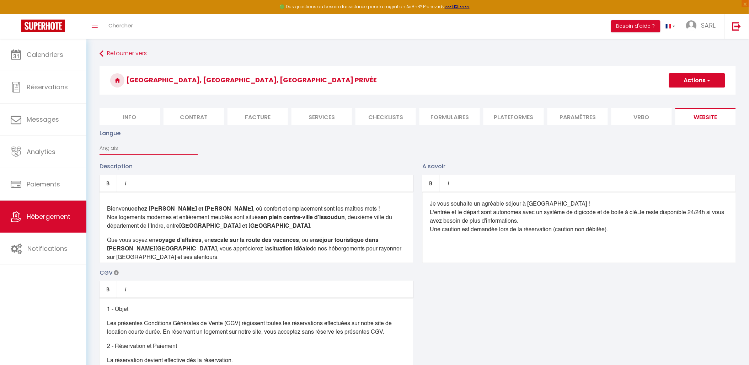
scroll to position [0, 0]
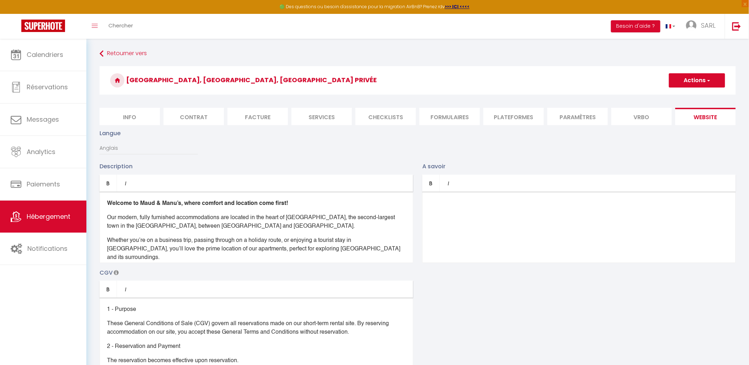
click at [443, 205] on div at bounding box center [578, 227] width 313 height 71
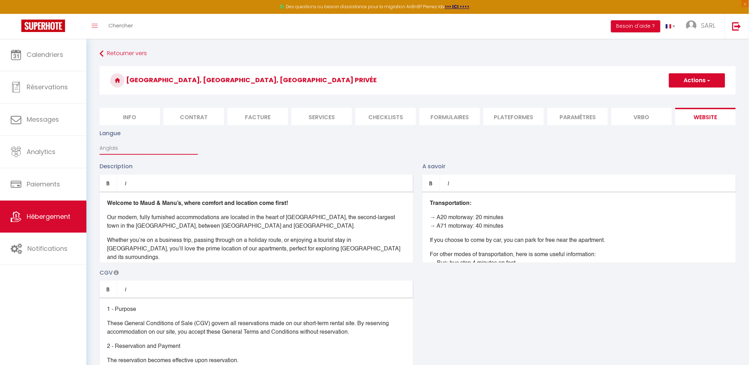
click at [165, 155] on select "Français Anglais Portugais Espagnol [GEOGRAPHIC_DATA]" at bounding box center [148, 148] width 98 height 14
click at [99, 147] on select "Français Anglais Portugais Espagnol [GEOGRAPHIC_DATA]" at bounding box center [148, 148] width 98 height 14
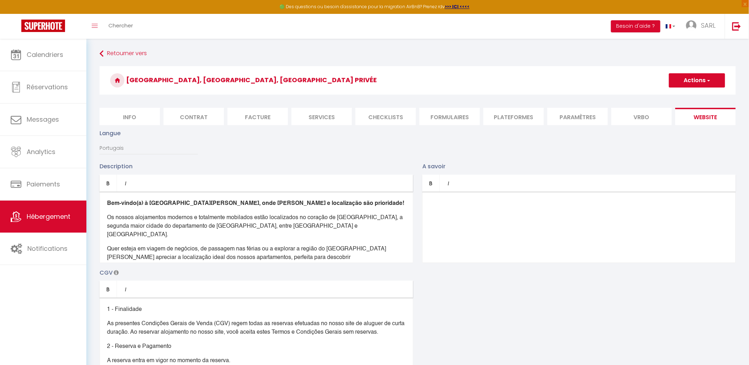
click at [436, 208] on div at bounding box center [578, 227] width 313 height 71
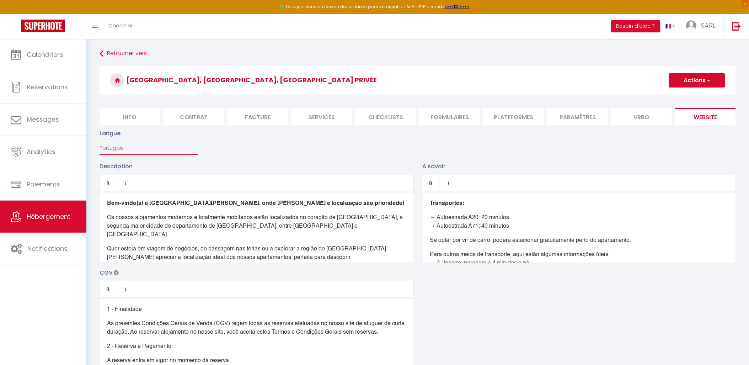
click at [129, 154] on select "Français Anglais Portugais Espagnol [GEOGRAPHIC_DATA]" at bounding box center [148, 148] width 98 height 14
click at [99, 147] on select "Français Anglais Portugais Espagnol [GEOGRAPHIC_DATA]" at bounding box center [148, 148] width 98 height 14
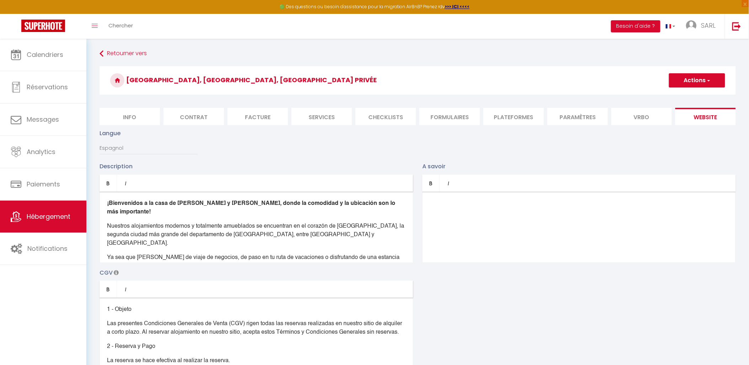
click at [483, 204] on div at bounding box center [578, 227] width 313 height 71
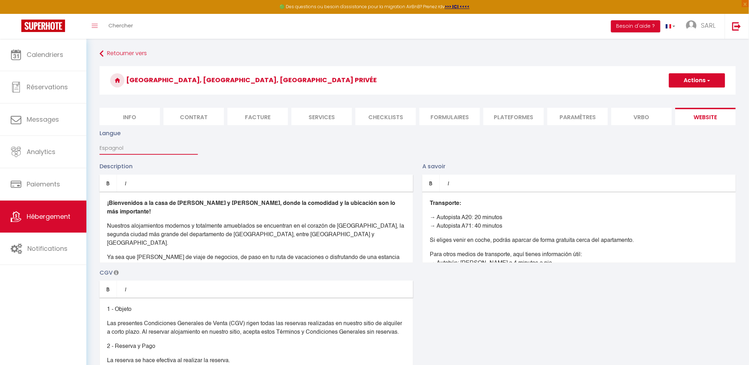
click at [139, 155] on select "Français Anglais Portugais Espagnol [GEOGRAPHIC_DATA]" at bounding box center [148, 148] width 98 height 14
click at [99, 147] on select "Français Anglais Portugais Espagnol [GEOGRAPHIC_DATA]" at bounding box center [148, 148] width 98 height 14
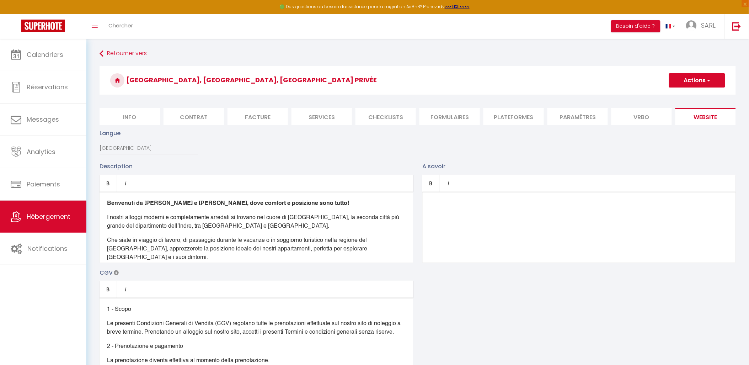
click at [474, 207] on div at bounding box center [578, 227] width 313 height 71
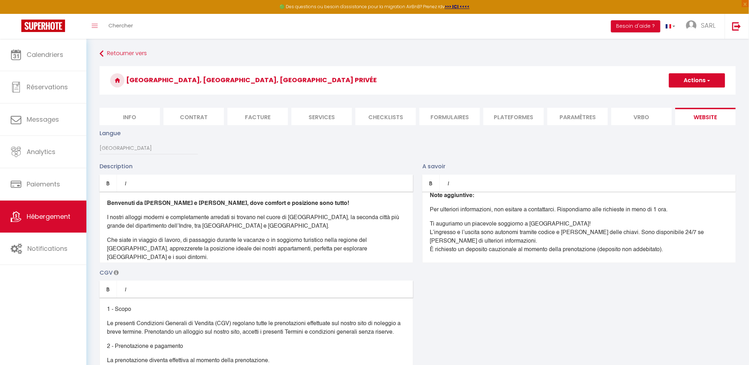
scroll to position [147, 0]
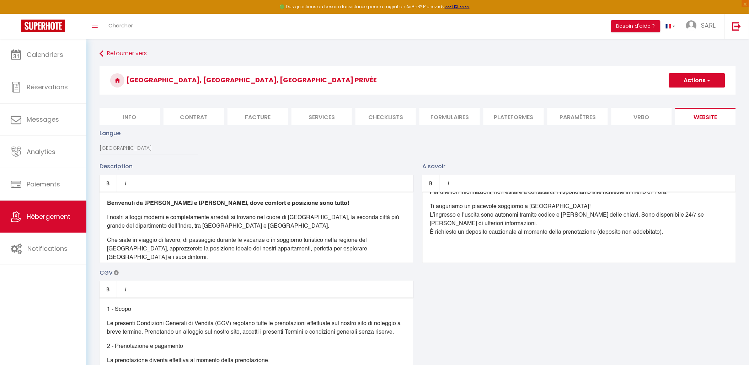
click at [710, 82] on span "button" at bounding box center [708, 80] width 5 height 7
click at [704, 92] on link "Enregistrer" at bounding box center [696, 95] width 56 height 9
click at [697, 115] on li "website" at bounding box center [705, 116] width 60 height 17
click at [707, 82] on span "button" at bounding box center [708, 80] width 5 height 7
click at [693, 97] on input "Enregistrer" at bounding box center [688, 95] width 26 height 7
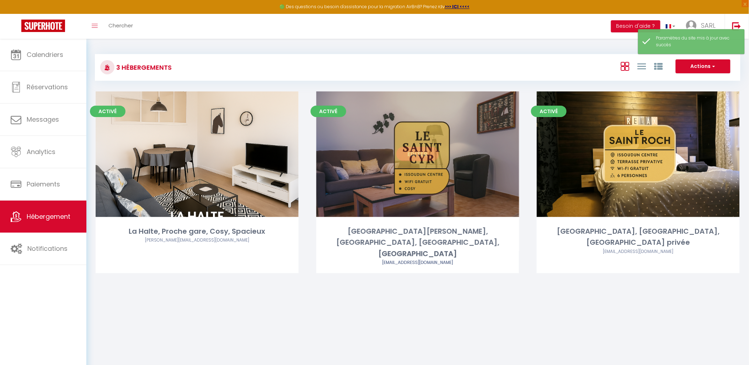
click at [425, 151] on link "Editer" at bounding box center [417, 154] width 43 height 14
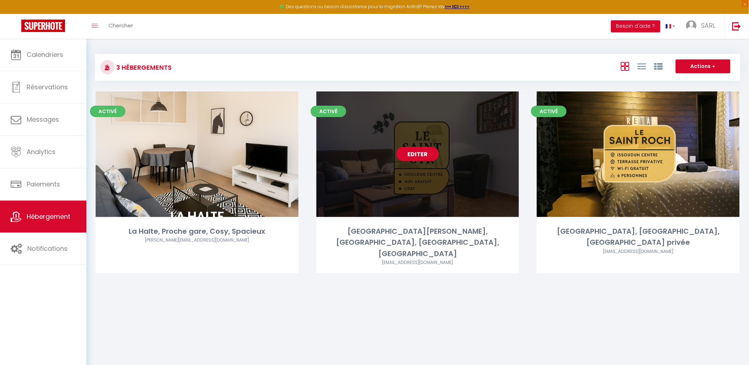
click at [442, 150] on div "Editer" at bounding box center [417, 153] width 203 height 125
click at [420, 155] on link "Editer" at bounding box center [417, 154] width 43 height 14
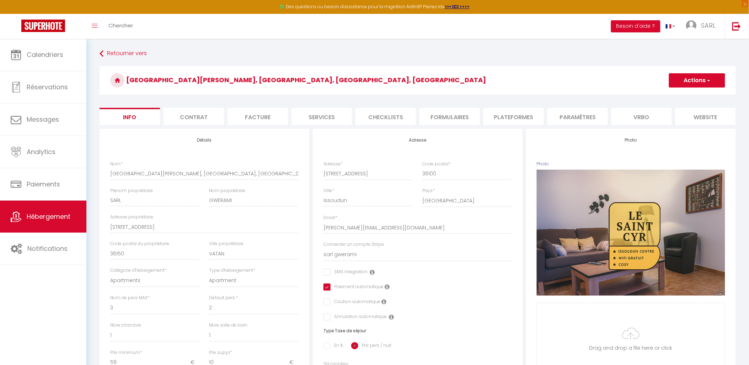
click at [690, 120] on li "website" at bounding box center [705, 116] width 60 height 17
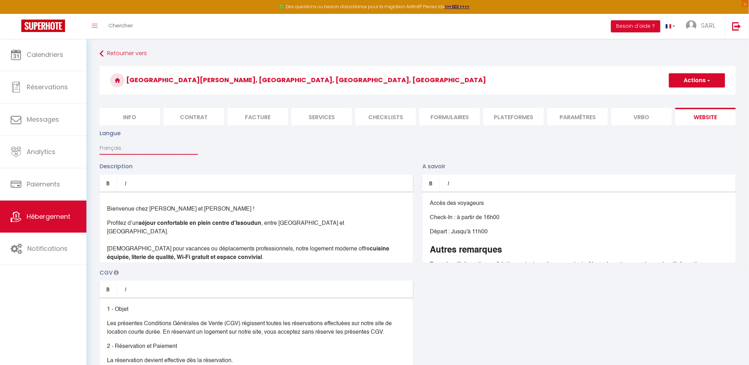
click at [141, 155] on select "Français Anglais Portugais Espagnol [GEOGRAPHIC_DATA]" at bounding box center [148, 148] width 98 height 14
click at [99, 147] on select "Français Anglais Portugais Espagnol [GEOGRAPHIC_DATA]" at bounding box center [148, 148] width 98 height 14
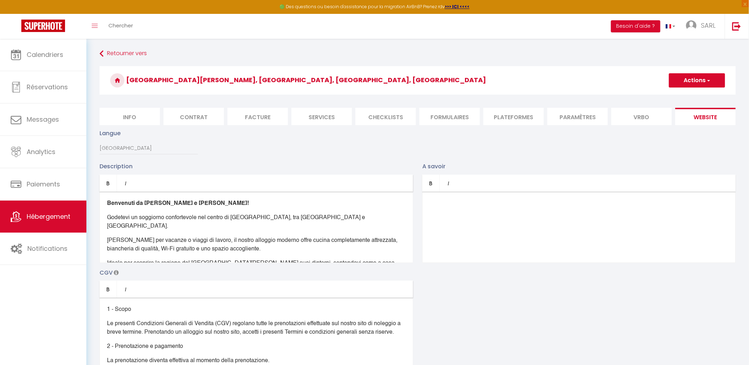
click at [446, 210] on div at bounding box center [578, 227] width 313 height 71
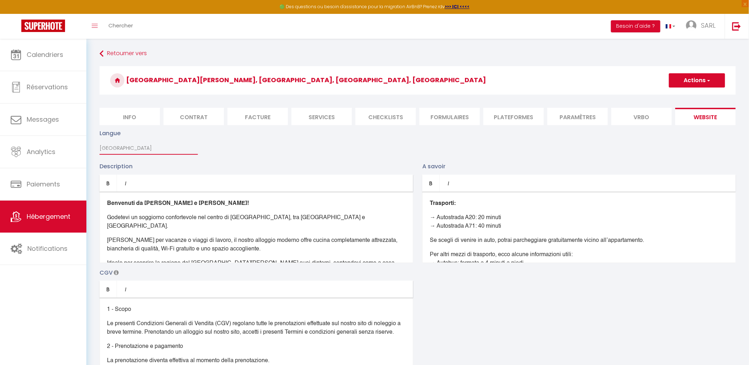
click at [123, 151] on select "Français Anglais Portugais Espagnol [GEOGRAPHIC_DATA]" at bounding box center [148, 148] width 98 height 14
click at [99, 147] on select "Français Anglais Portugais Espagnol [GEOGRAPHIC_DATA]" at bounding box center [148, 148] width 98 height 14
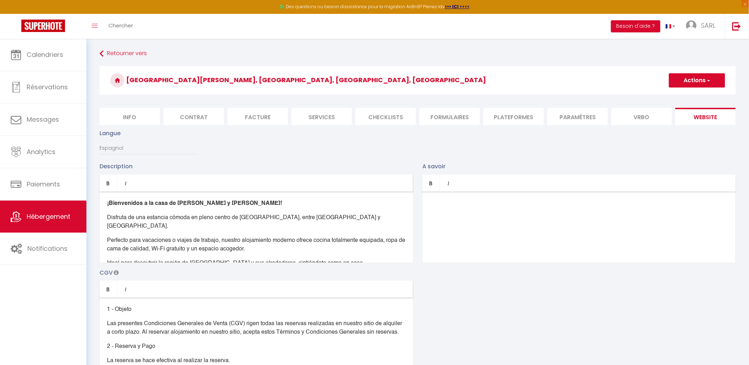
click at [448, 211] on div at bounding box center [578, 227] width 313 height 71
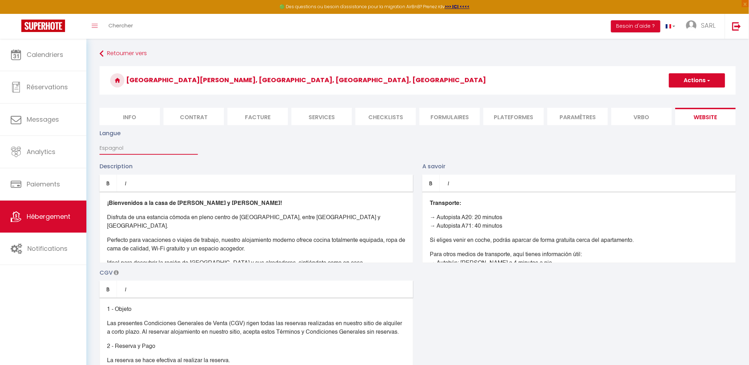
click at [119, 153] on select "Français Anglais Portugais Espagnol [GEOGRAPHIC_DATA]" at bounding box center [148, 148] width 98 height 14
click at [99, 147] on select "Français Anglais Portugais Espagnol [GEOGRAPHIC_DATA]" at bounding box center [148, 148] width 98 height 14
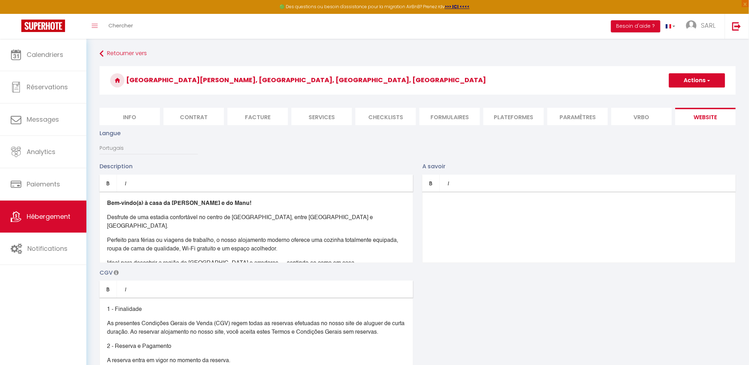
click at [447, 204] on div at bounding box center [578, 227] width 313 height 71
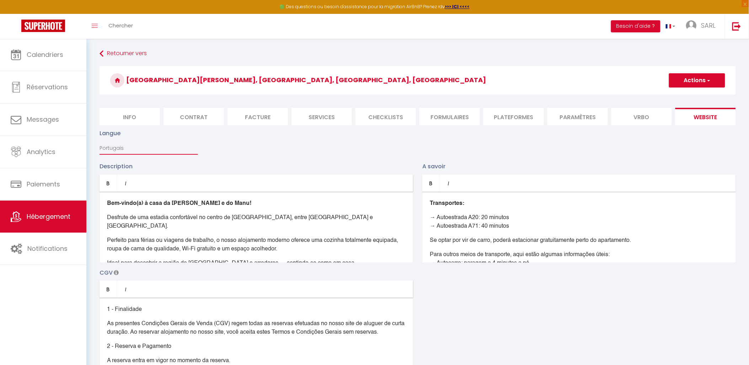
click at [119, 155] on select "Français Anglais Portugais Espagnol [GEOGRAPHIC_DATA]" at bounding box center [148, 148] width 98 height 14
click at [99, 147] on select "Français Anglais Portugais Espagnol [GEOGRAPHIC_DATA]" at bounding box center [148, 148] width 98 height 14
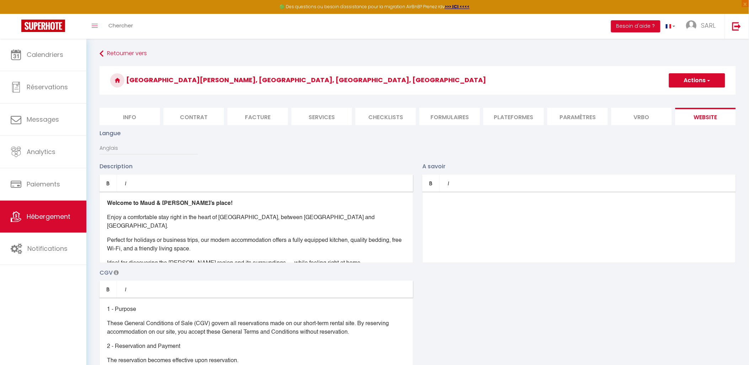
click at [431, 204] on div at bounding box center [578, 227] width 313 height 71
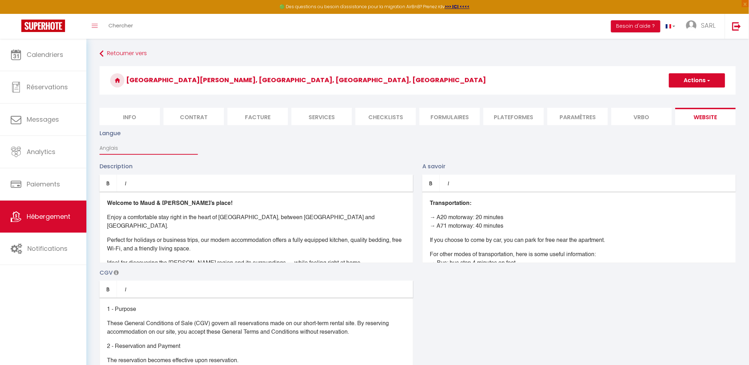
click at [118, 150] on select "Français Anglais Portugais Espagnol [GEOGRAPHIC_DATA]" at bounding box center [148, 148] width 98 height 14
click at [99, 147] on select "Français Anglais Portugais Espagnol [GEOGRAPHIC_DATA]" at bounding box center [148, 148] width 98 height 14
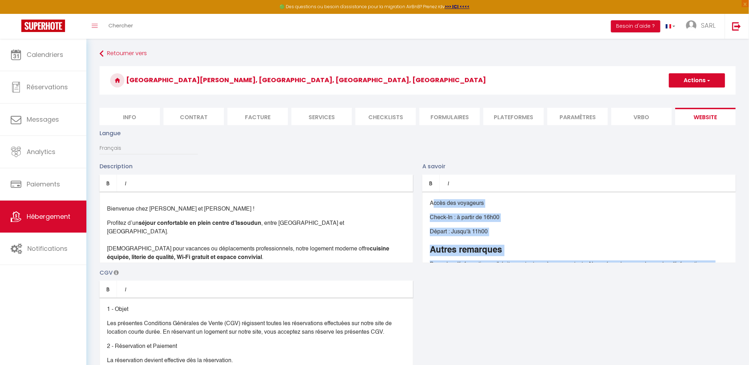
scroll to position [80, 0]
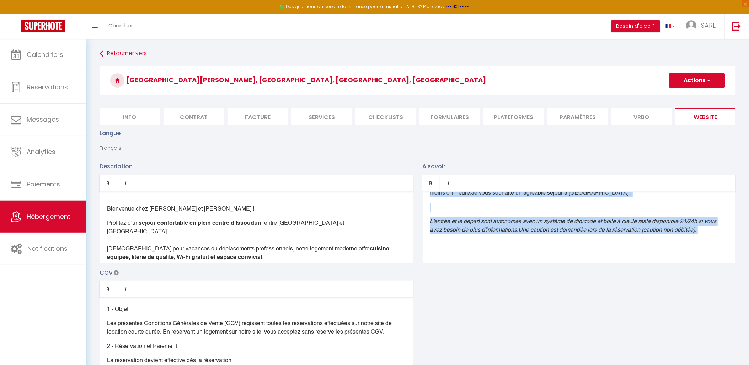
drag, startPoint x: 428, startPoint y: 208, endPoint x: 559, endPoint y: 343, distance: 187.7
click at [559, 343] on div "Description Bold Italic Rich text editor Bienvenue chez [PERSON_NAME] et [PERSO…" at bounding box center [417, 265] width 645 height 206
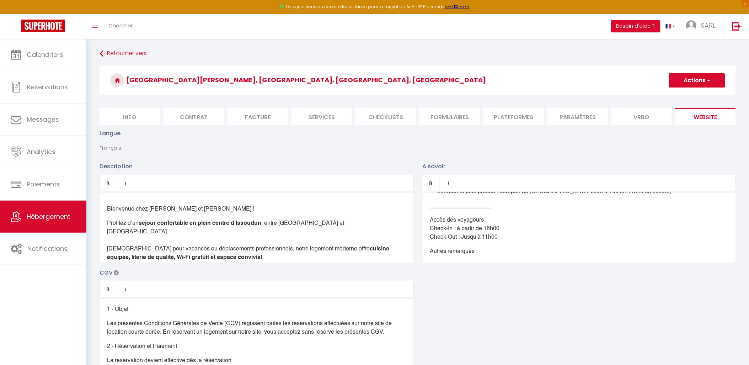
scroll to position [0, 0]
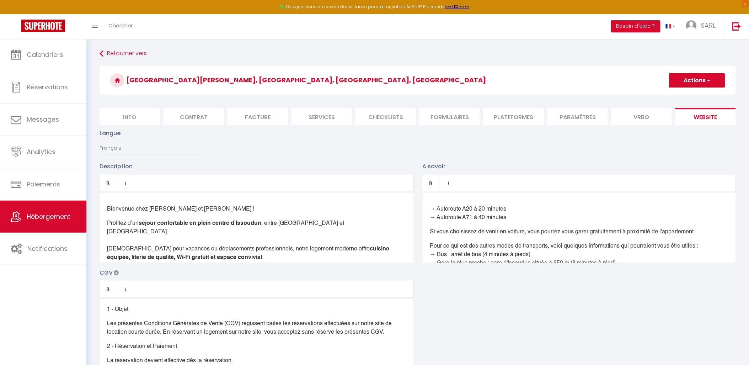
click at [701, 82] on button "Actions" at bounding box center [697, 80] width 56 height 14
click at [692, 97] on input "Enregistrer" at bounding box center [688, 95] width 26 height 7
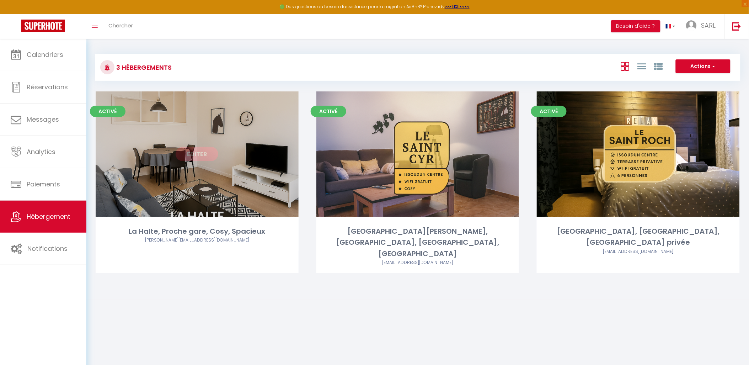
click at [205, 156] on link "Editer" at bounding box center [197, 154] width 43 height 14
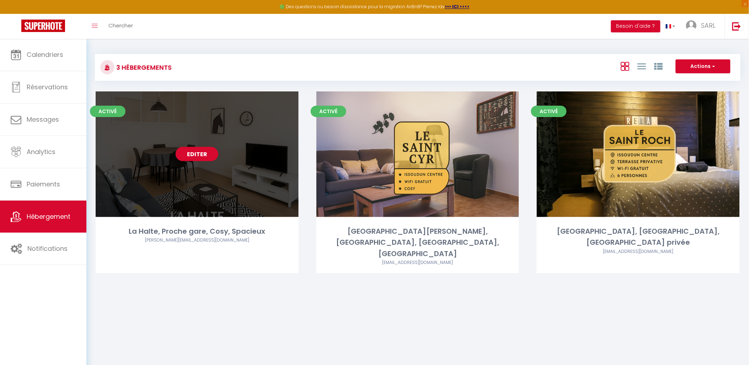
click at [204, 153] on link "Editer" at bounding box center [197, 154] width 43 height 14
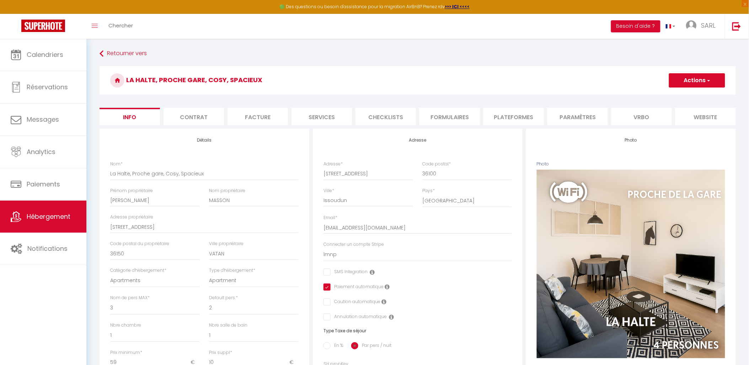
click at [702, 116] on li "website" at bounding box center [705, 116] width 60 height 17
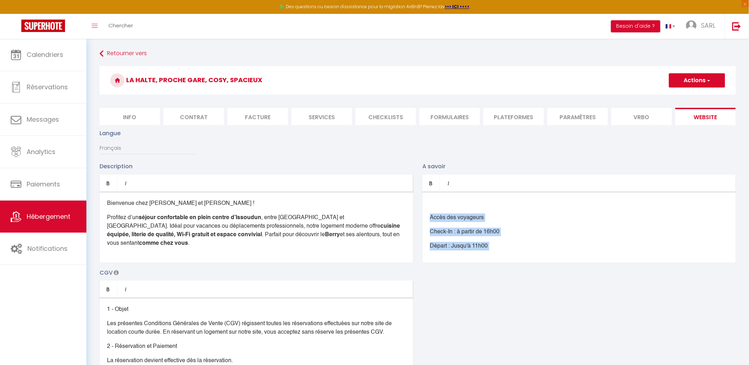
scroll to position [115, 0]
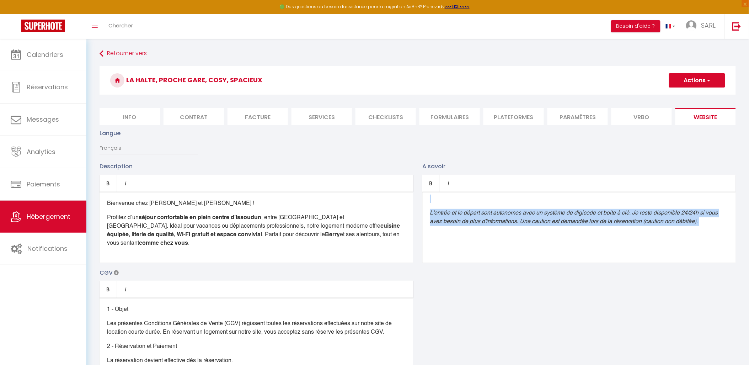
drag, startPoint x: 432, startPoint y: 200, endPoint x: 560, endPoint y: 289, distance: 156.5
click at [560, 289] on div "Description Bold Italic Rich text editor Bienvenue chez [PERSON_NAME] et [PERSO…" at bounding box center [417, 265] width 645 height 206
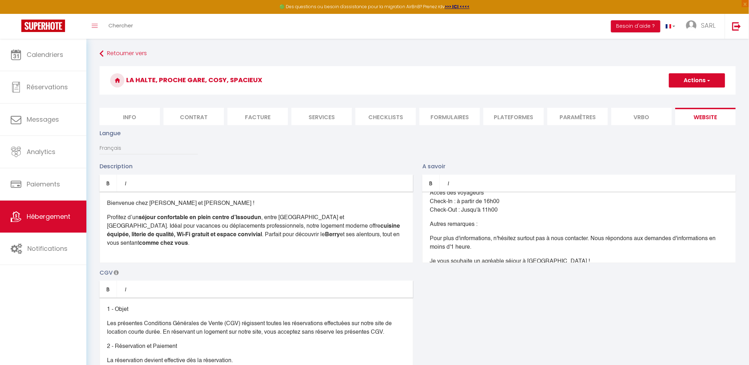
scroll to position [0, 0]
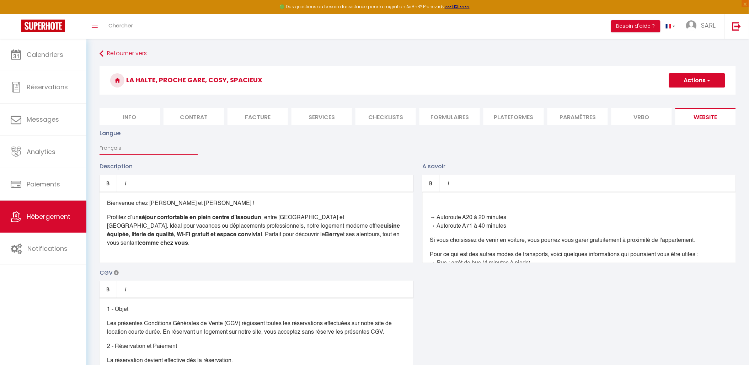
drag, startPoint x: 122, startPoint y: 156, endPoint x: 122, endPoint y: 160, distance: 4.3
click at [122, 155] on select "Français Anglais Portugais Espagnol [GEOGRAPHIC_DATA]" at bounding box center [148, 148] width 98 height 14
click at [99, 147] on select "Français Anglais Portugais Espagnol [GEOGRAPHIC_DATA]" at bounding box center [148, 148] width 98 height 14
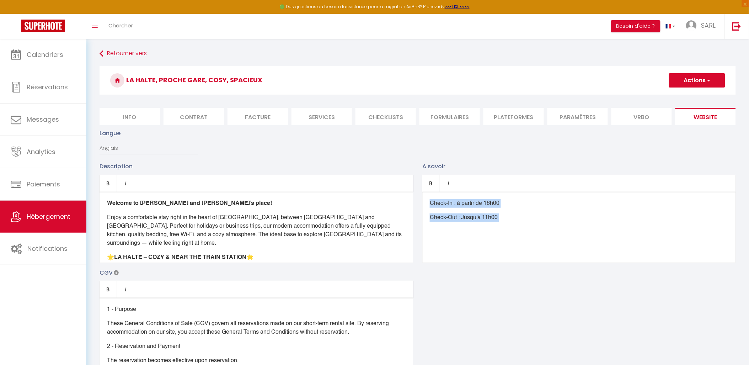
drag, startPoint x: 428, startPoint y: 207, endPoint x: 514, endPoint y: 253, distance: 98.1
click at [514, 253] on div "Check-In : à partir de 16h00 Check-Out : Jusqu'à 11h00 ​" at bounding box center [578, 227] width 313 height 71
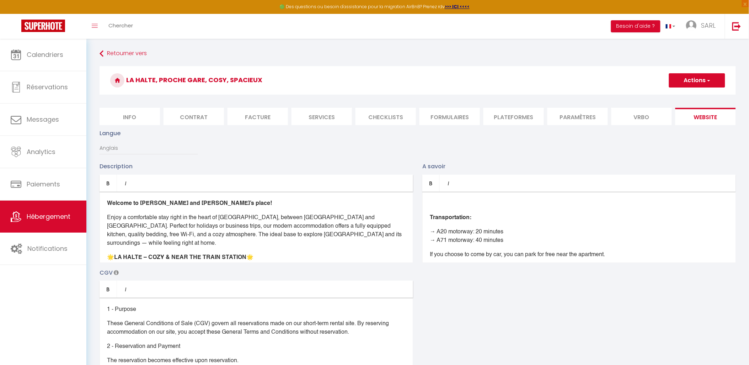
click at [427, 221] on div "Transportation: → A20 motorway: 20 minutes → A71 motorway: 40 minutes If you ch…" at bounding box center [578, 227] width 313 height 71
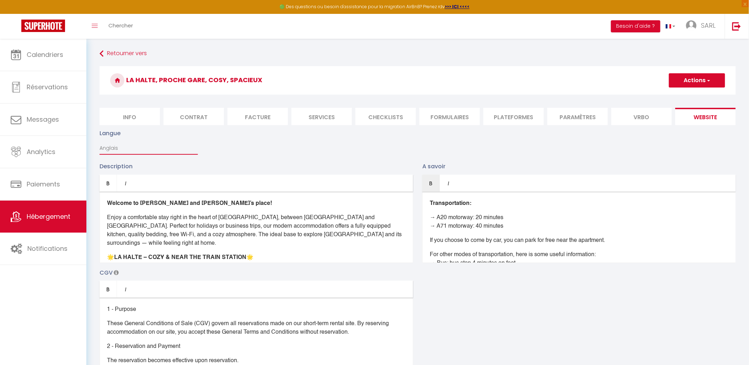
click at [114, 152] on select "Français Anglais Portugais Espagnol [GEOGRAPHIC_DATA]" at bounding box center [148, 148] width 98 height 14
click at [99, 147] on select "Français Anglais Portugais Espagnol [GEOGRAPHIC_DATA]" at bounding box center [148, 148] width 98 height 14
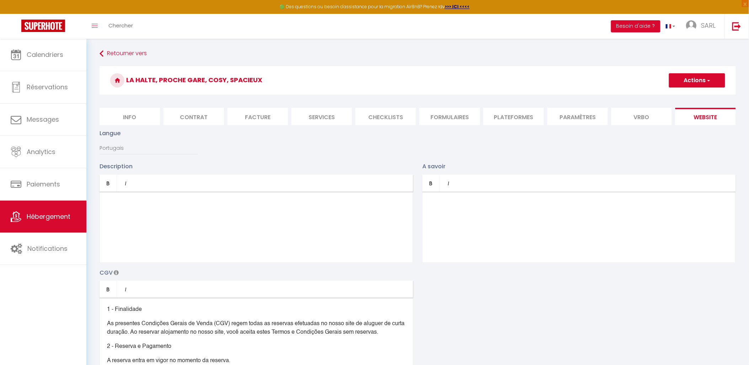
click at [431, 203] on div at bounding box center [578, 227] width 313 height 71
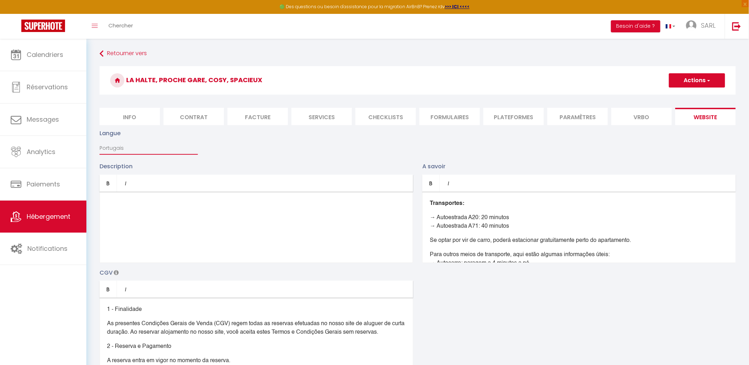
click at [136, 155] on select "Français Anglais Portugais Espagnol [GEOGRAPHIC_DATA]" at bounding box center [148, 148] width 98 height 14
click at [99, 147] on select "Français Anglais Portugais Espagnol [GEOGRAPHIC_DATA]" at bounding box center [148, 148] width 98 height 14
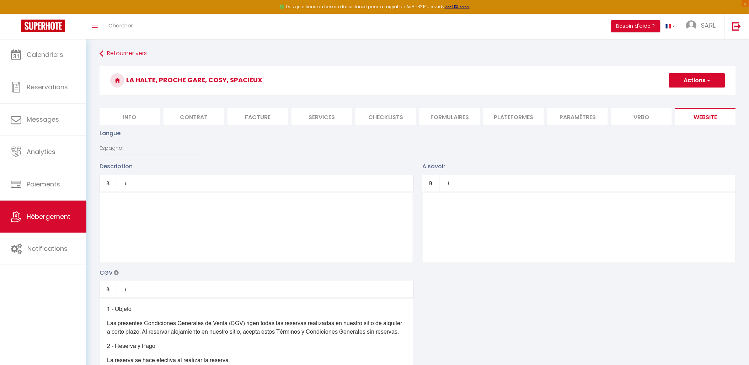
click at [438, 203] on div at bounding box center [578, 227] width 313 height 71
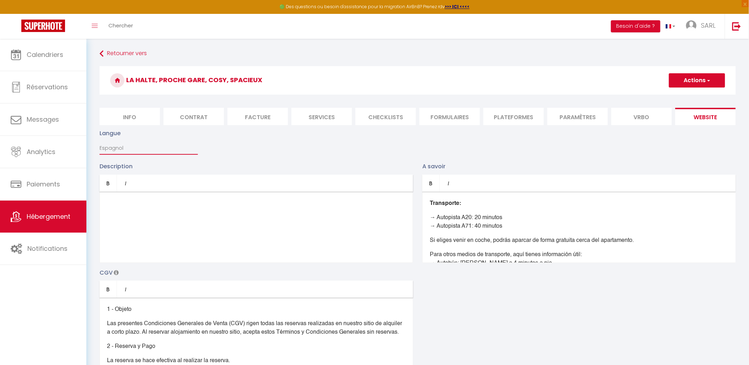
click at [117, 153] on select "Français Anglais Portugais Espagnol [GEOGRAPHIC_DATA]" at bounding box center [148, 148] width 98 height 14
click at [99, 147] on select "Français Anglais Portugais Espagnol [GEOGRAPHIC_DATA]" at bounding box center [148, 148] width 98 height 14
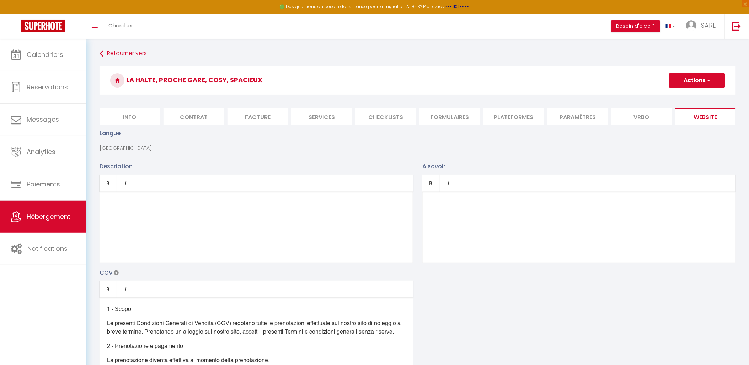
click at [436, 205] on div at bounding box center [578, 227] width 313 height 71
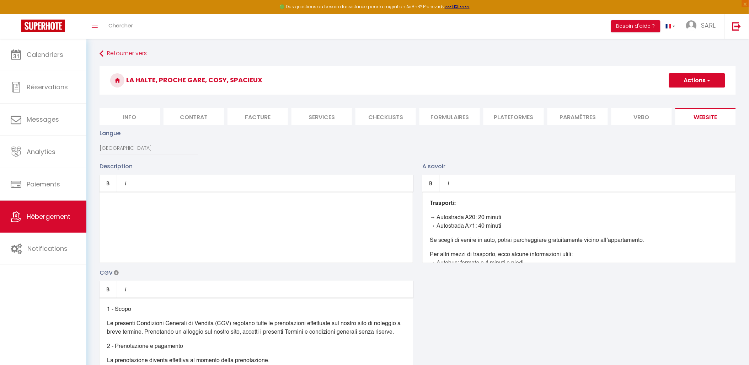
click at [713, 79] on button "Actions" at bounding box center [697, 80] width 56 height 14
click at [702, 96] on link "Enregistrer" at bounding box center [696, 95] width 56 height 9
click at [112, 153] on select "Français Anglais Portugais Espagnol [GEOGRAPHIC_DATA]" at bounding box center [148, 148] width 98 height 14
click at [99, 147] on select "Français Anglais Portugais Espagnol [GEOGRAPHIC_DATA]" at bounding box center [148, 148] width 98 height 14
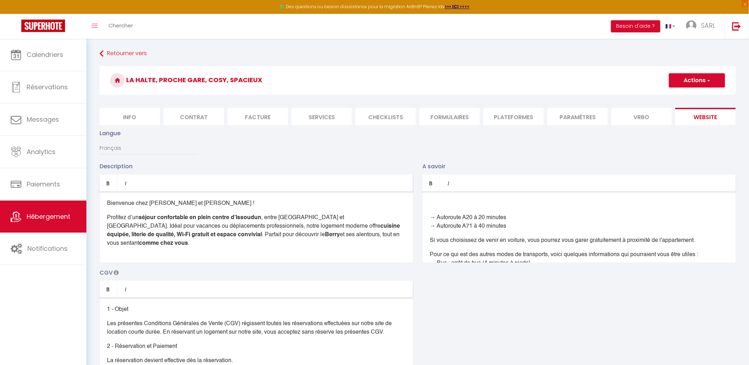
scroll to position [330, 0]
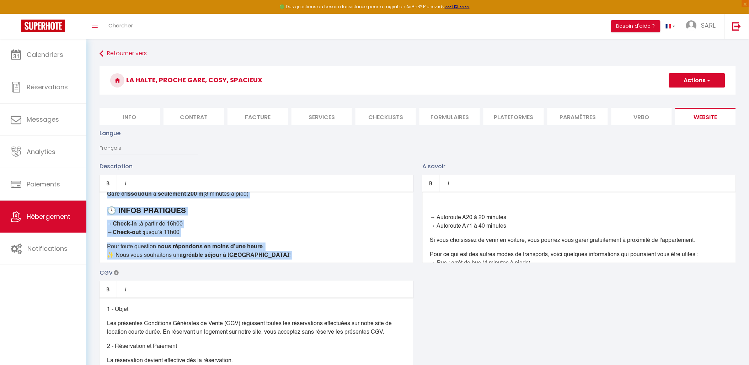
drag, startPoint x: 104, startPoint y: 209, endPoint x: 341, endPoint y: 302, distance: 254.5
click at [341, 302] on div "Description Bold Italic Rich text editor Bienvenue chez [PERSON_NAME] et [PERSO…" at bounding box center [417, 265] width 645 height 206
copy div "Loremipsu dolo Sita co Adip ! Elitsedd e’te incidi utlaboreetd ma aliqu enimad …"
click at [112, 155] on select "Français Anglais Portugais Espagnol [GEOGRAPHIC_DATA]" at bounding box center [148, 148] width 98 height 14
click at [99, 147] on select "Français Anglais Portugais Espagnol [GEOGRAPHIC_DATA]" at bounding box center [148, 148] width 98 height 14
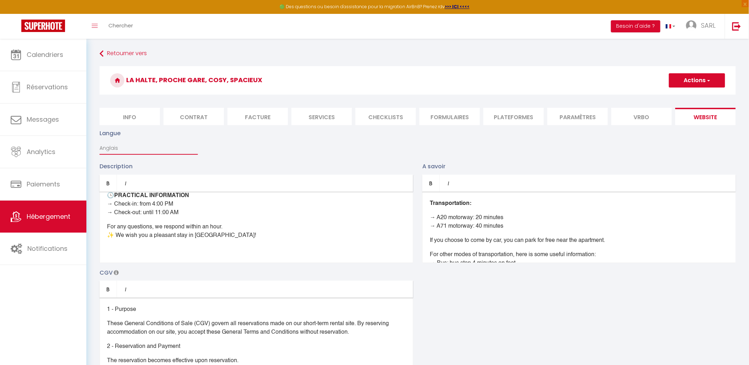
scroll to position [272, 0]
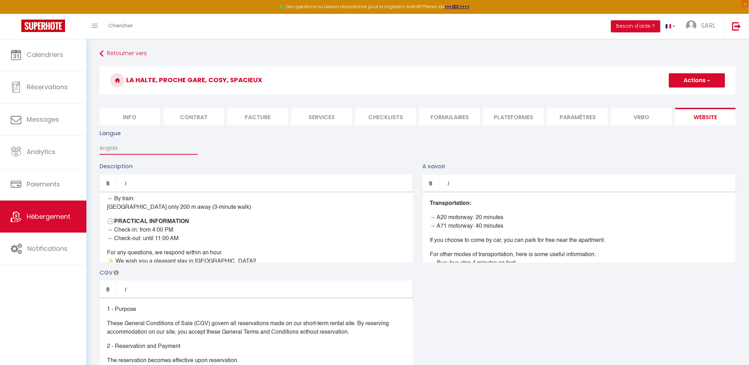
click at [129, 152] on select "Français Anglais Portugais Espagnol [GEOGRAPHIC_DATA]" at bounding box center [148, 148] width 98 height 14
click at [99, 147] on select "Français Anglais Portugais Espagnol [GEOGRAPHIC_DATA]" at bounding box center [148, 148] width 98 height 14
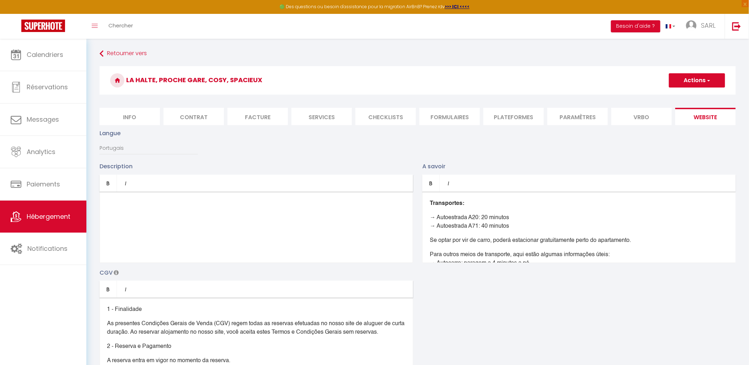
click at [153, 206] on div at bounding box center [255, 227] width 313 height 71
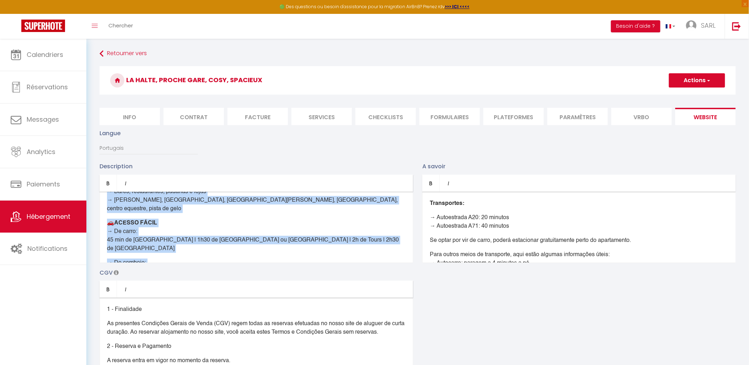
scroll to position [266, 0]
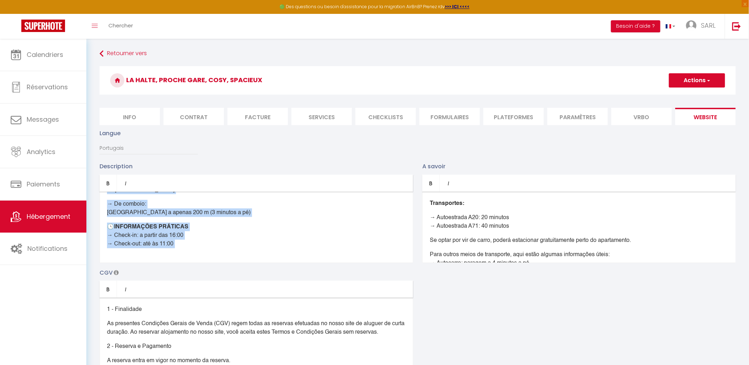
drag, startPoint x: 107, startPoint y: 210, endPoint x: 393, endPoint y: 264, distance: 291.6
click at [393, 263] on div "Bem-vindo(a) à casa da [PERSON_NAME] e do Manu! Desfrute de uma estadia confort…" at bounding box center [255, 227] width 313 height 71
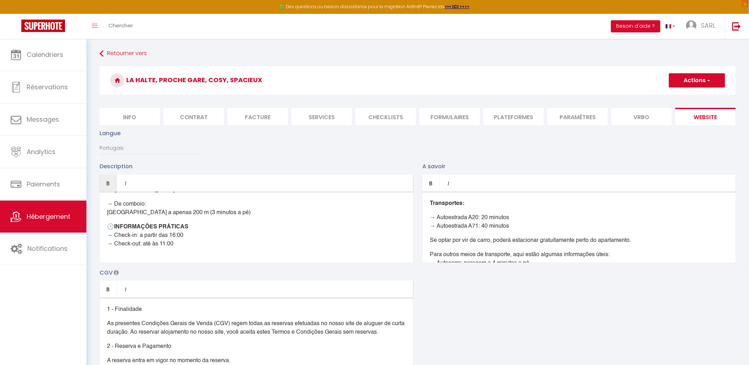
scroll to position [0, 0]
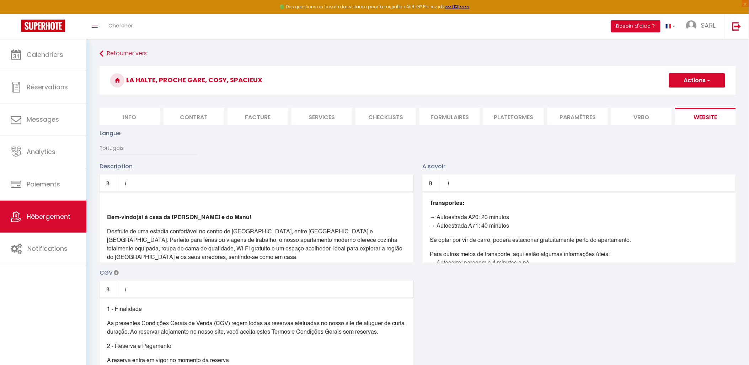
click at [107, 220] on strong "Bem-vindo(a) à casa da [PERSON_NAME] e do Manu!" at bounding box center [179, 218] width 144 height 6
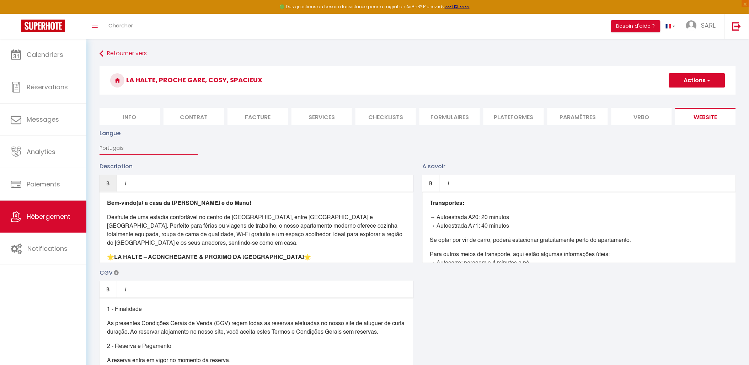
click at [136, 155] on select "Français Anglais Portugais Espagnol [GEOGRAPHIC_DATA]" at bounding box center [148, 148] width 98 height 14
click at [99, 147] on select "Français Anglais Portugais Espagnol [GEOGRAPHIC_DATA]" at bounding box center [148, 148] width 98 height 14
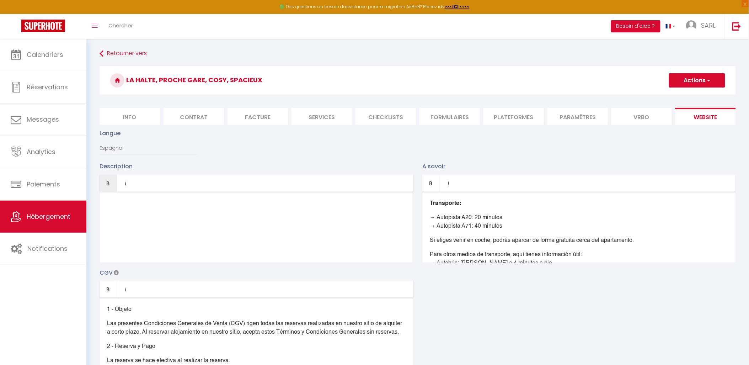
click at [121, 205] on div at bounding box center [255, 227] width 313 height 71
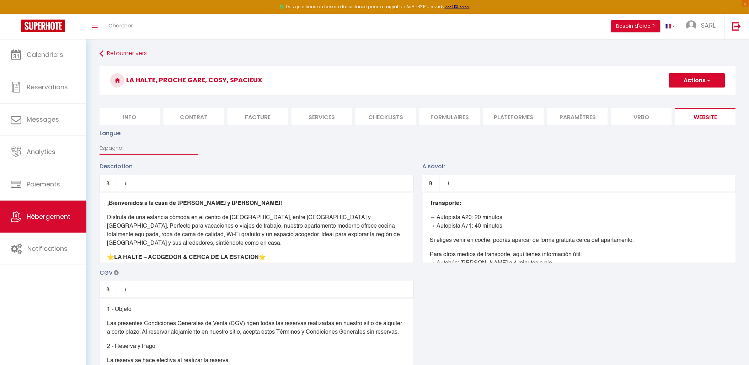
drag, startPoint x: 132, startPoint y: 156, endPoint x: 129, endPoint y: 161, distance: 5.9
click at [132, 155] on select "Français Anglais Portugais Espagnol [GEOGRAPHIC_DATA]" at bounding box center [148, 148] width 98 height 14
click at [99, 147] on select "Français Anglais Portugais Espagnol [GEOGRAPHIC_DATA]" at bounding box center [148, 148] width 98 height 14
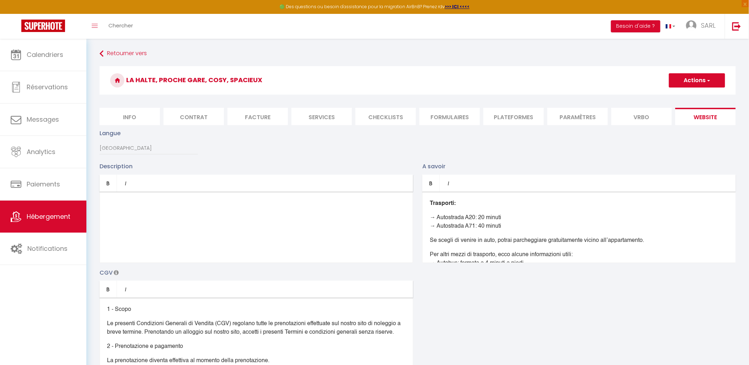
click at [114, 205] on div at bounding box center [255, 227] width 313 height 71
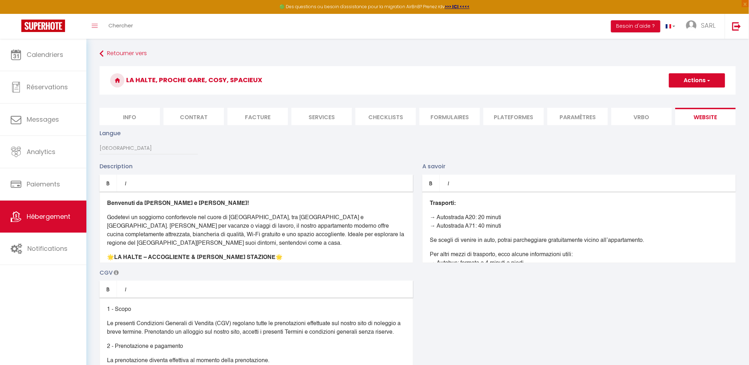
click at [708, 81] on span "button" at bounding box center [708, 80] width 5 height 7
click at [701, 96] on input "Enregistrer" at bounding box center [688, 95] width 26 height 7
